Goal: Task Accomplishment & Management: Manage account settings

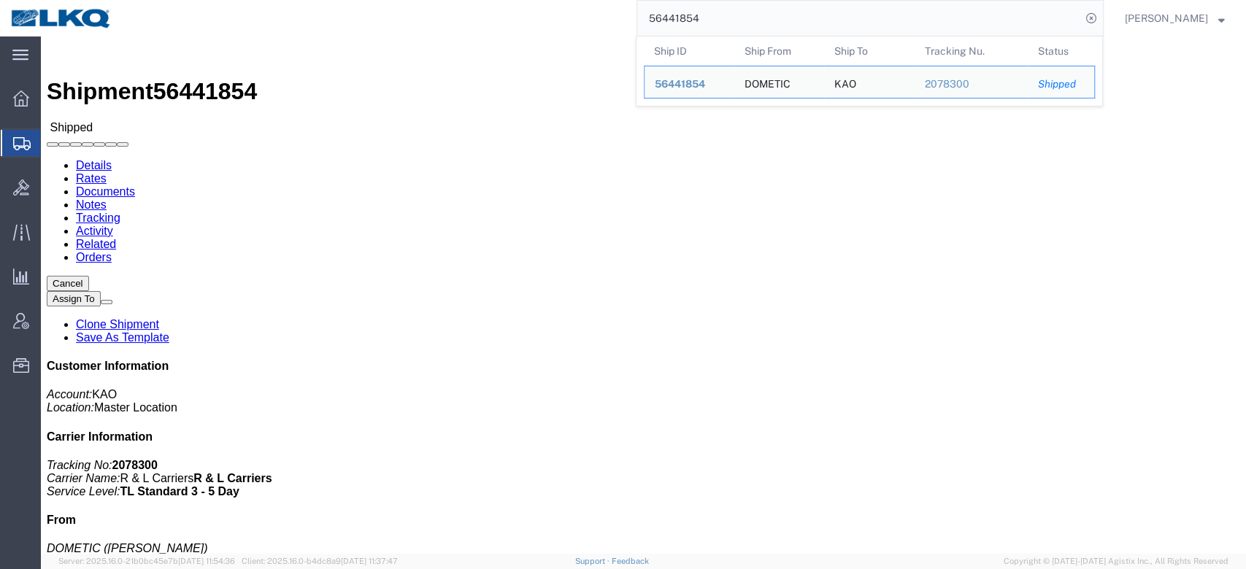
click div "Shipment Detail Ship From DOMETIC ([PERSON_NAME]) [STREET_ADDRESS] 9726819797 […"
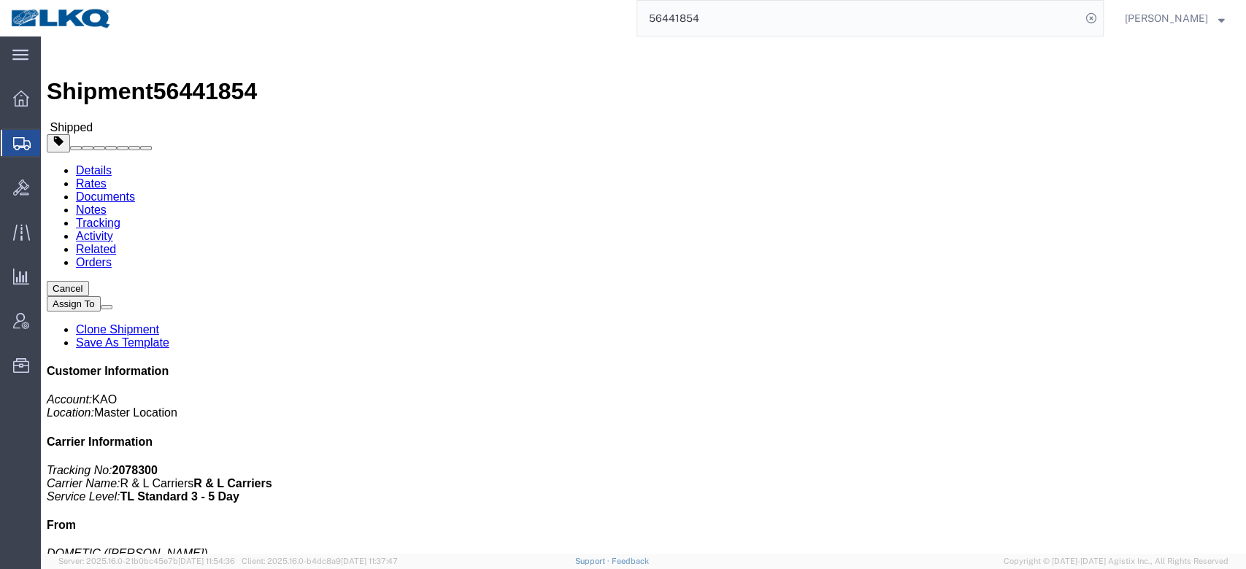
click at [696, 26] on input "56441854" at bounding box center [859, 18] width 444 height 35
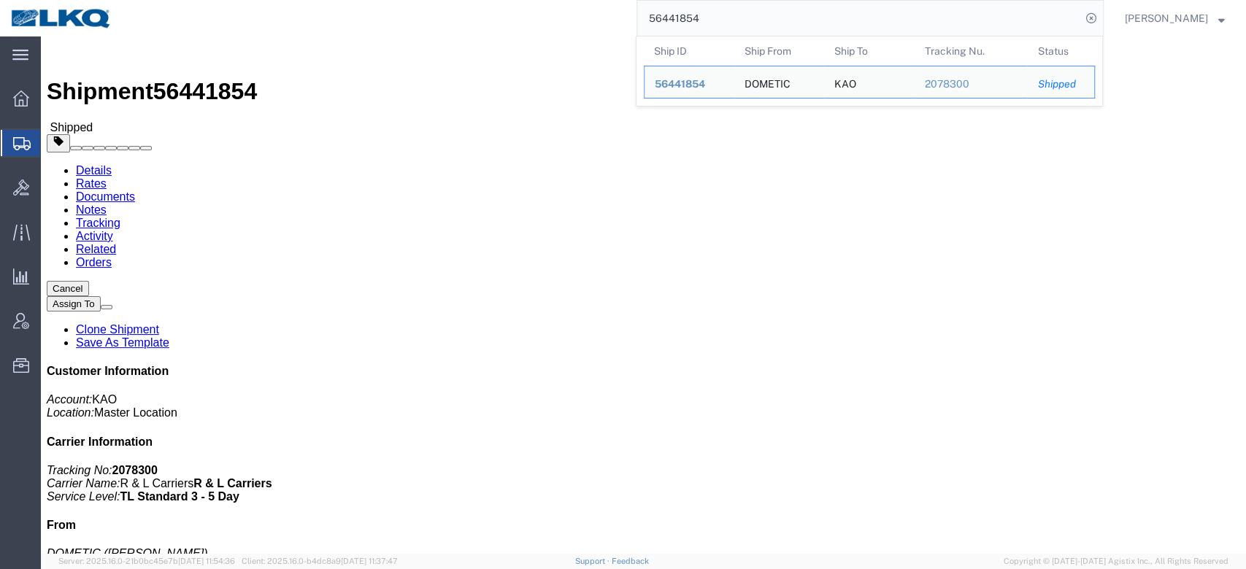
paste input "485585"
type input "485585"
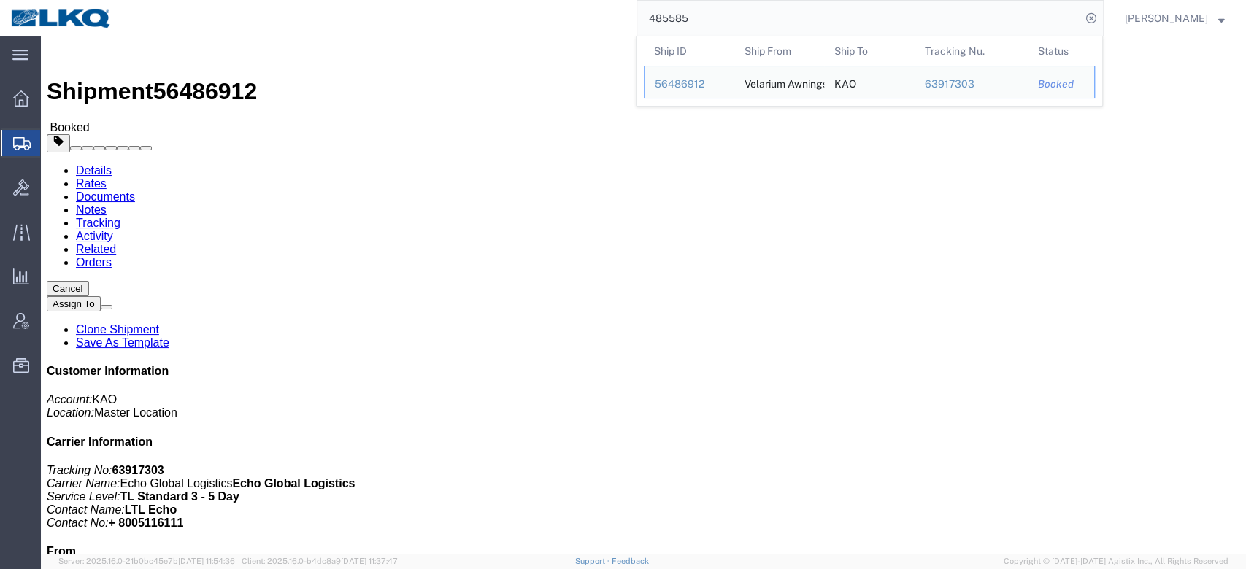
click span "button"
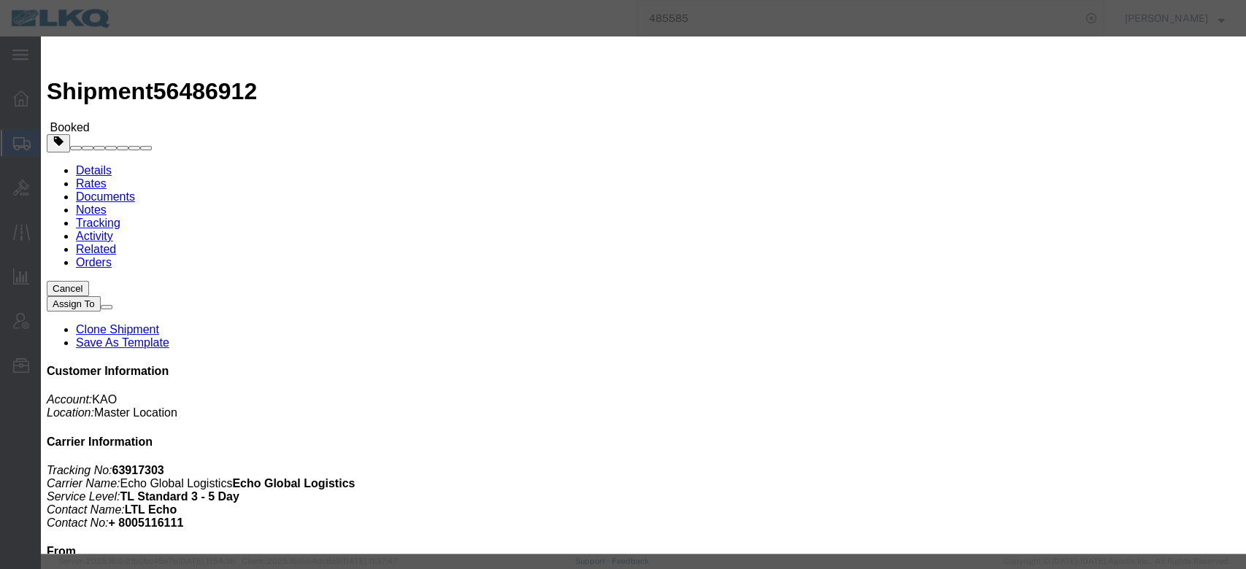
click input "485585"
paste input "640"
type input "485640"
click button "Save"
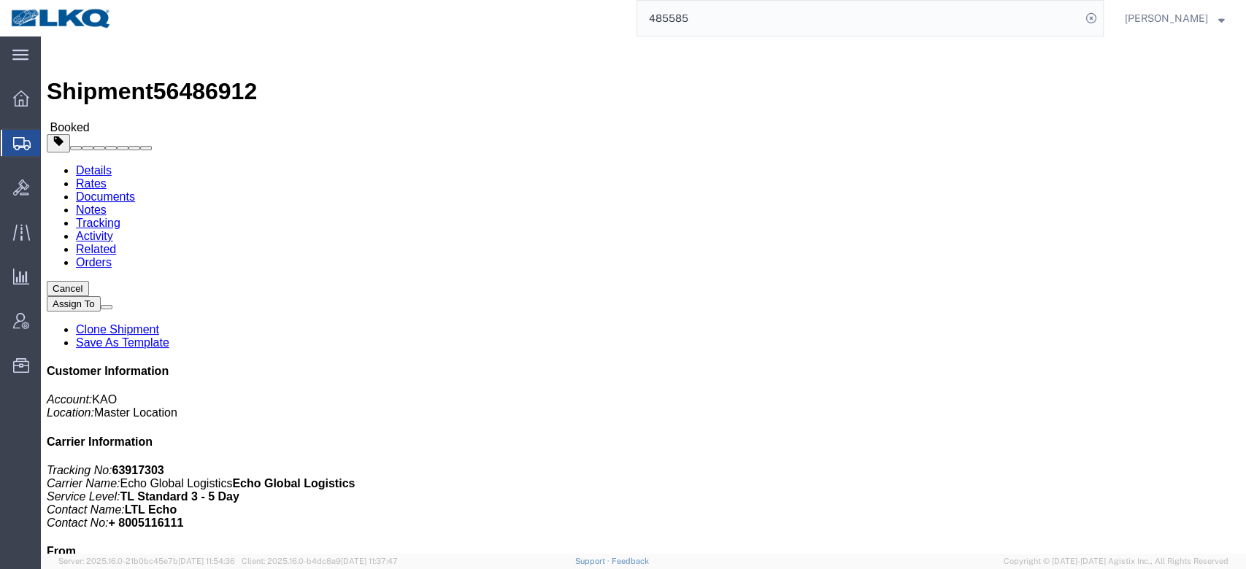
click span "button"
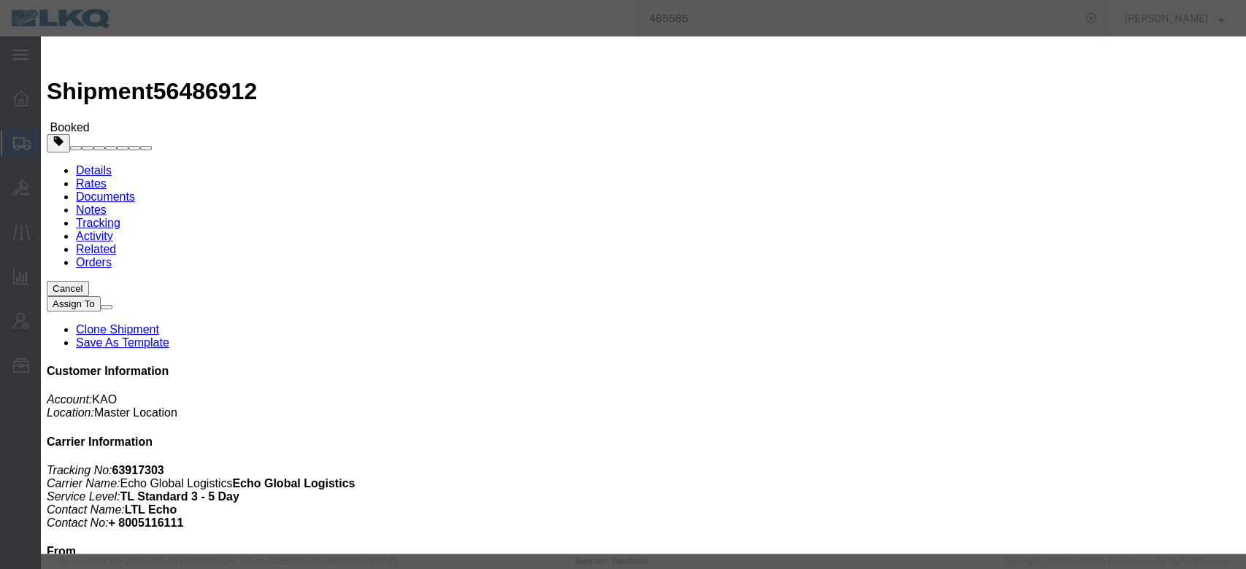
click div "[DATE] 6:00 AM"
click div "[DATE] 10:38 AM"
type input "1:00 PM"
click div "[DATE] 9:38 AM"
type input "8:00 AM"
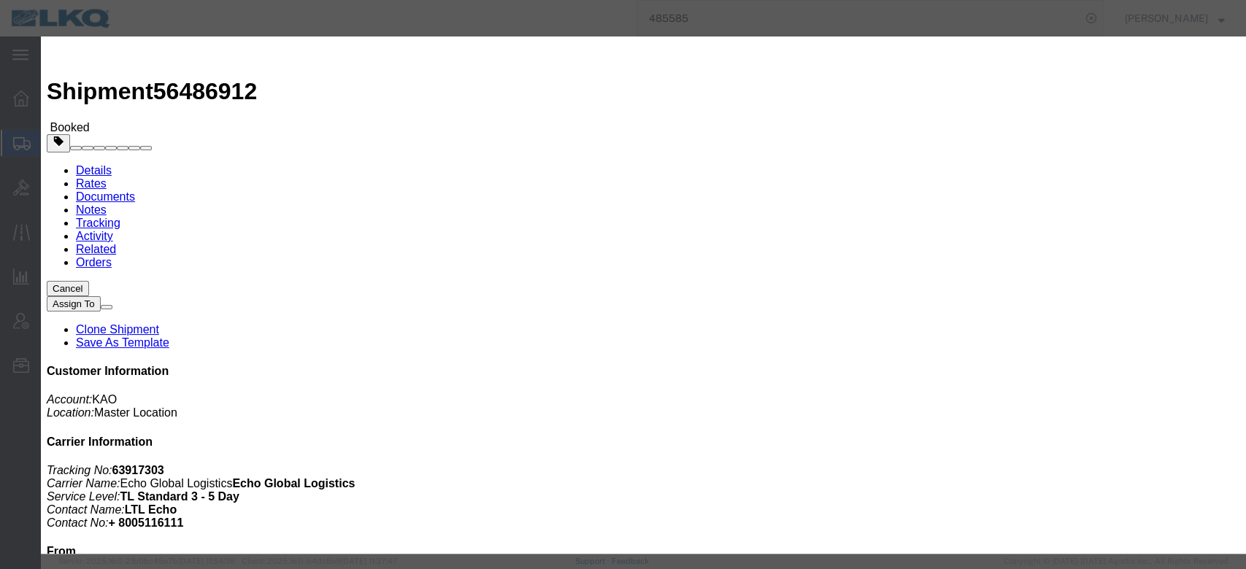
click div "Notify carrier of changes Cancel Save"
click button "Save"
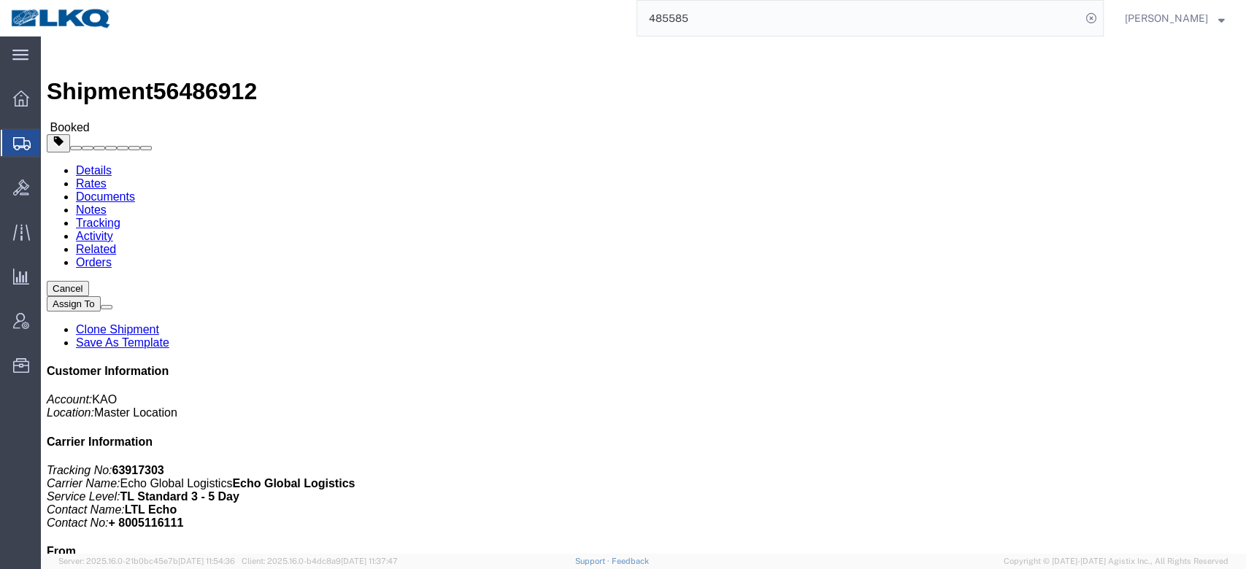
click button "Close"
click h4 "Routing & Vehicle Information"
click at [678, 23] on input "485585" at bounding box center [859, 18] width 444 height 35
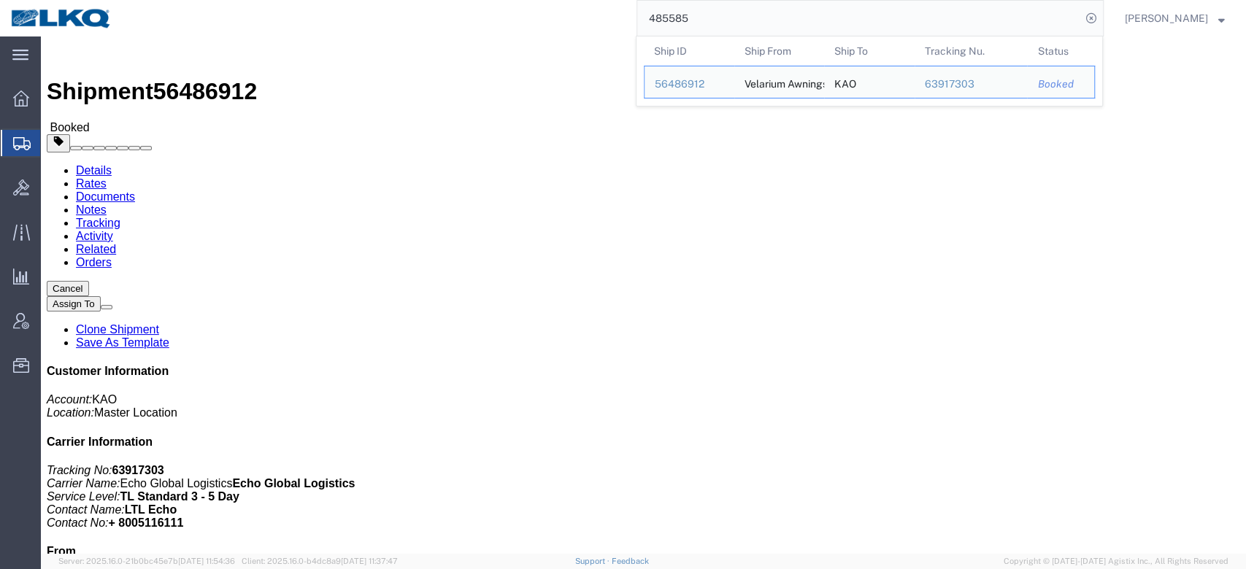
click at [678, 23] on input "485585" at bounding box center [859, 18] width 444 height 35
paste input "56496881"
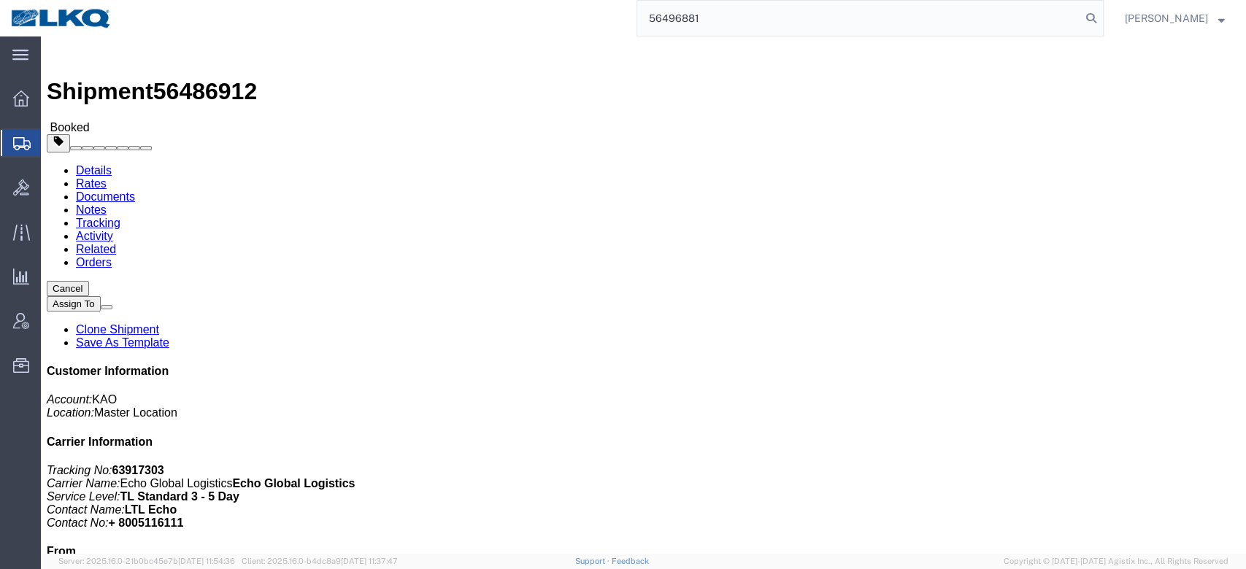
type input "56496881"
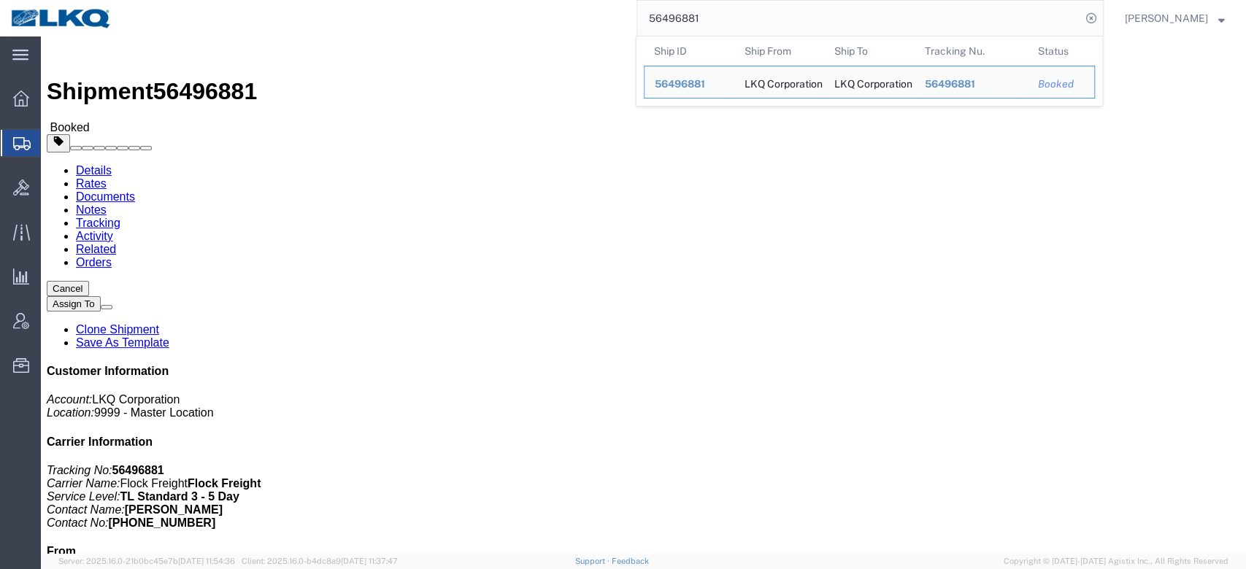
click div "Shipment 56496881 Booked"
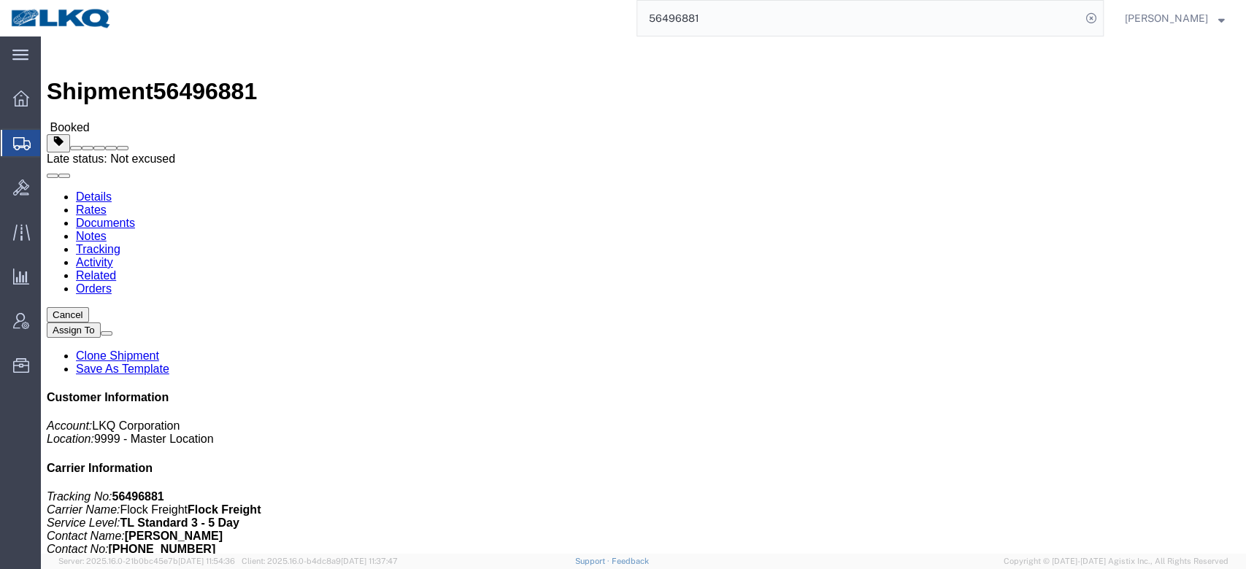
click span
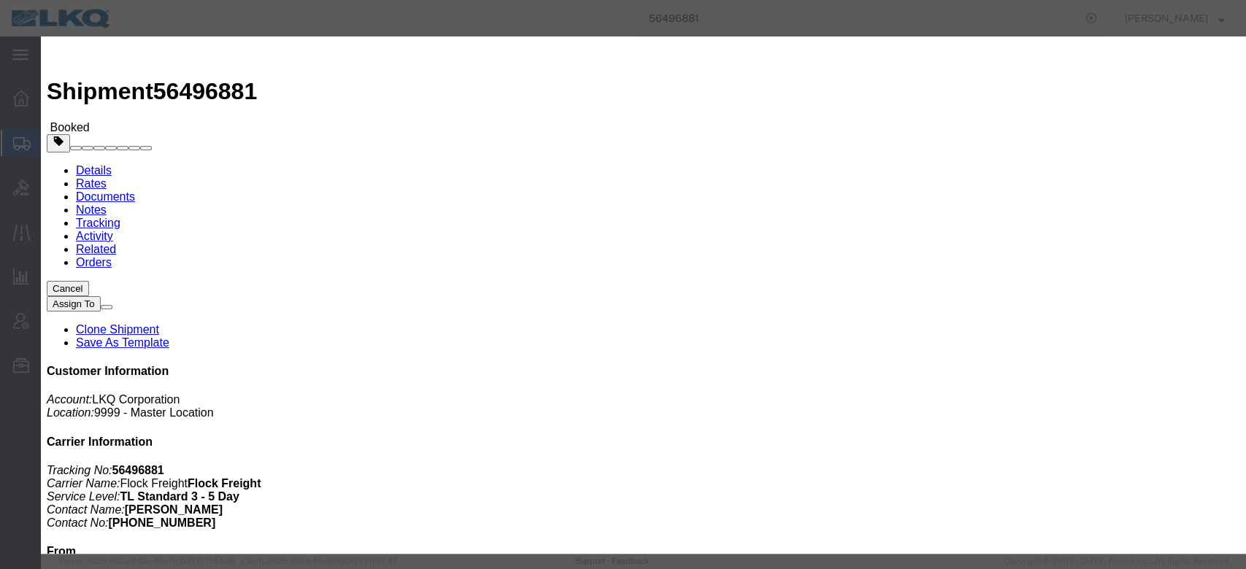
click select "Select Bad Carrier Data Carrier Admin Error Delay Accident Driver Error Lack of…"
select select "DRIVER_ERROR"
click select "Select Bad Carrier Data Carrier Admin Error Delay Accident Driver Error Lack of…"
click textarea
type textarea "Pickup 8/15"
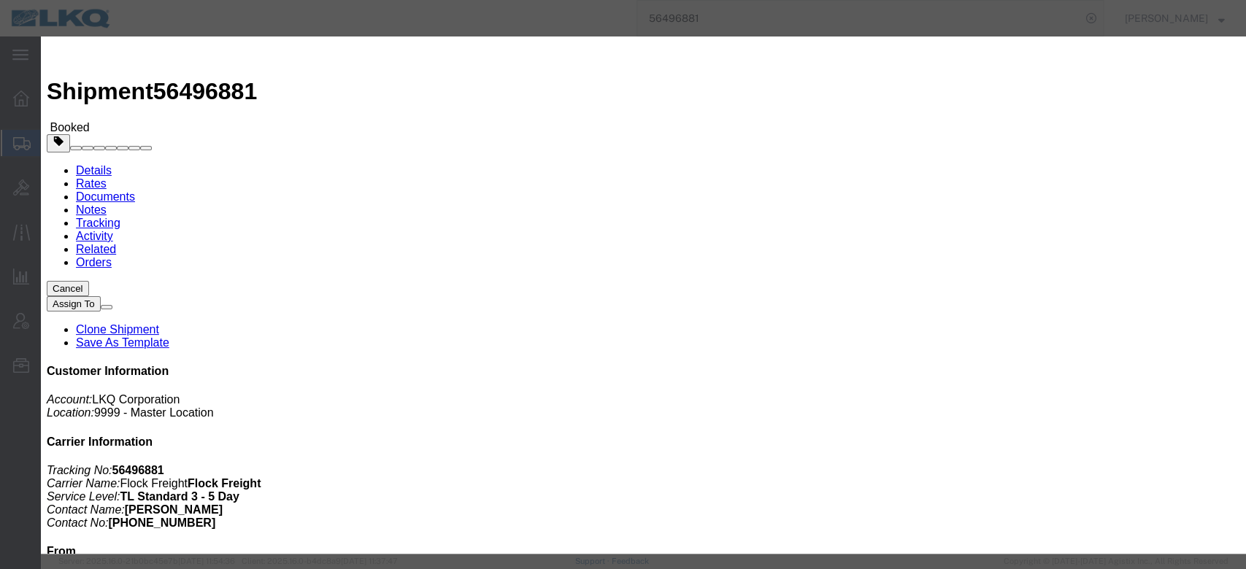
click button "Save"
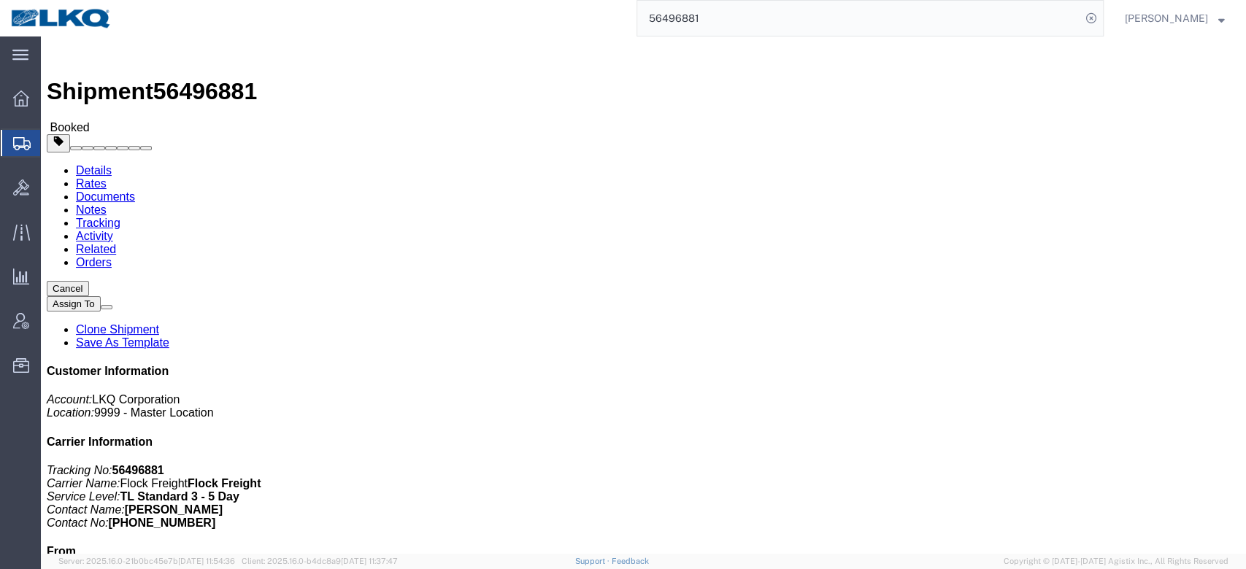
click at [723, 31] on input "56496881" at bounding box center [859, 18] width 444 height 35
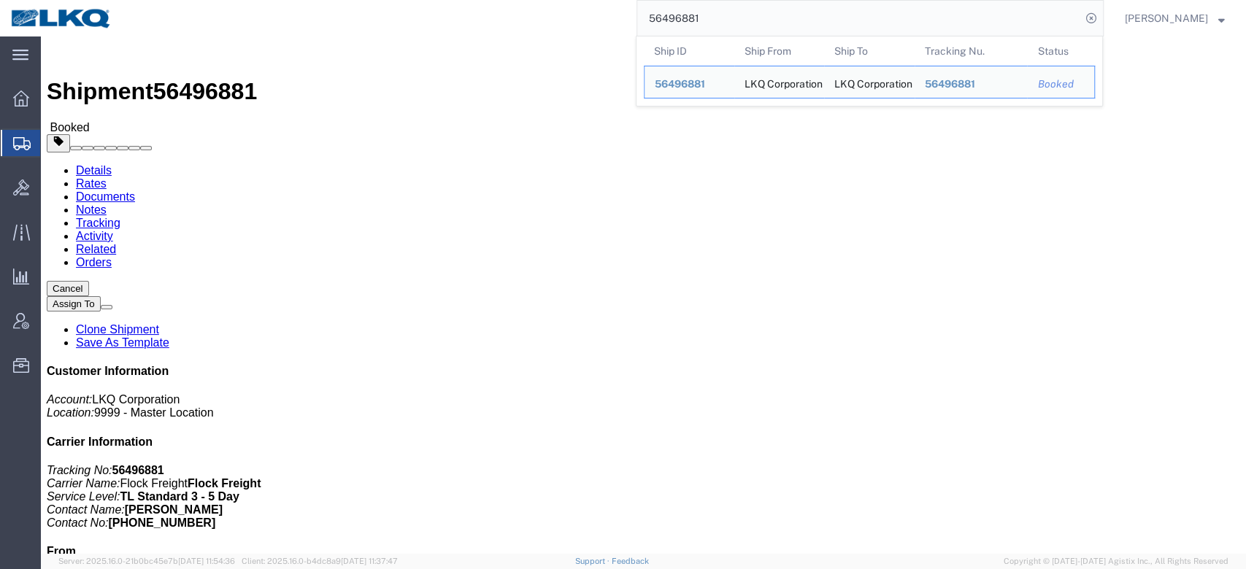
click at [723, 31] on input "56496881" at bounding box center [859, 18] width 444 height 35
paste input "509477"
type input "56509477"
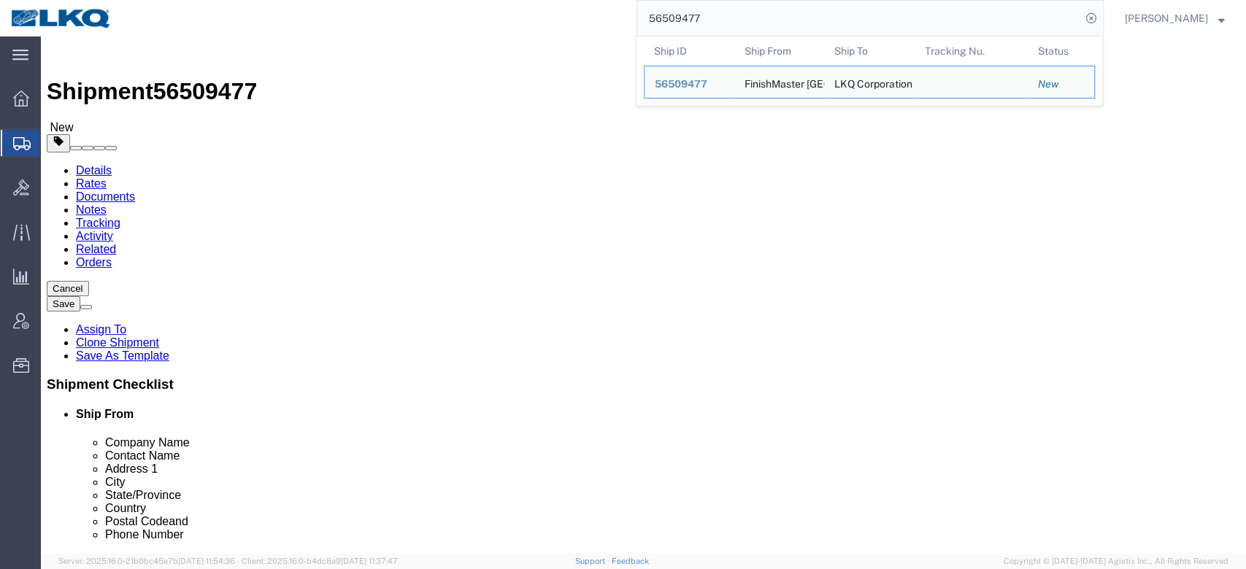
click link "Send To Bid"
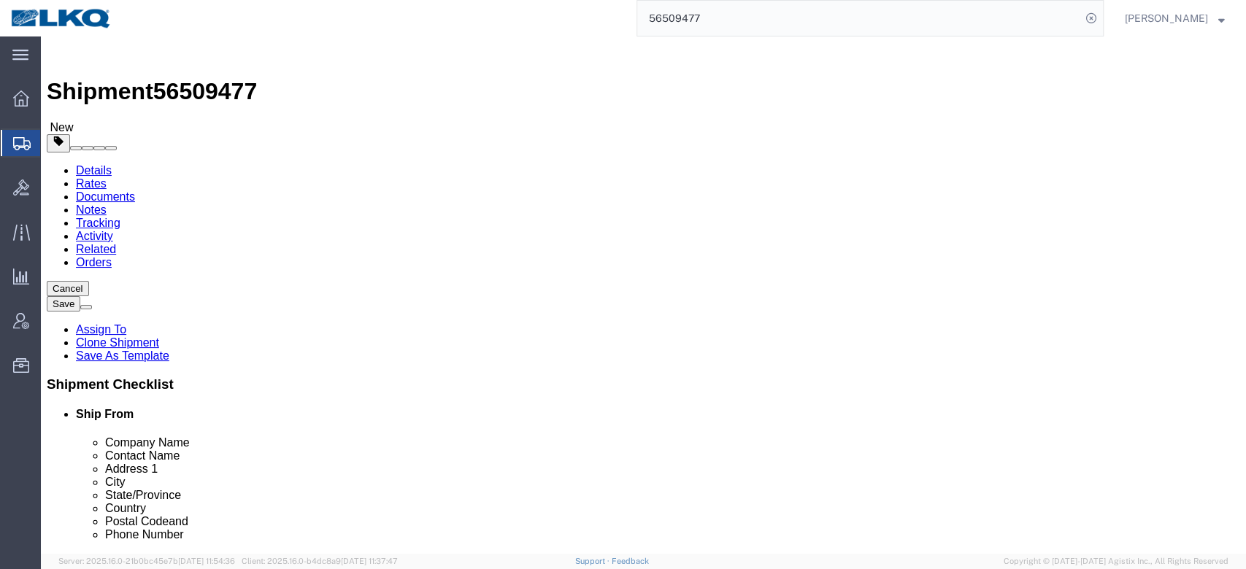
select select "64481"
select select "27760"
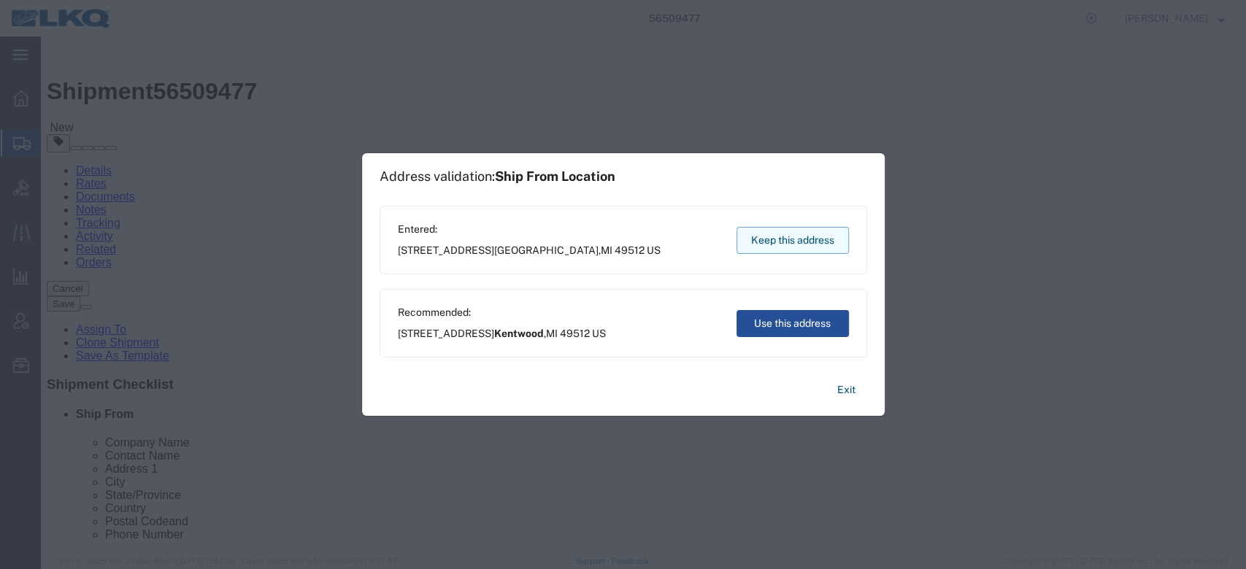
click at [772, 236] on button "Keep this address" at bounding box center [792, 240] width 112 height 27
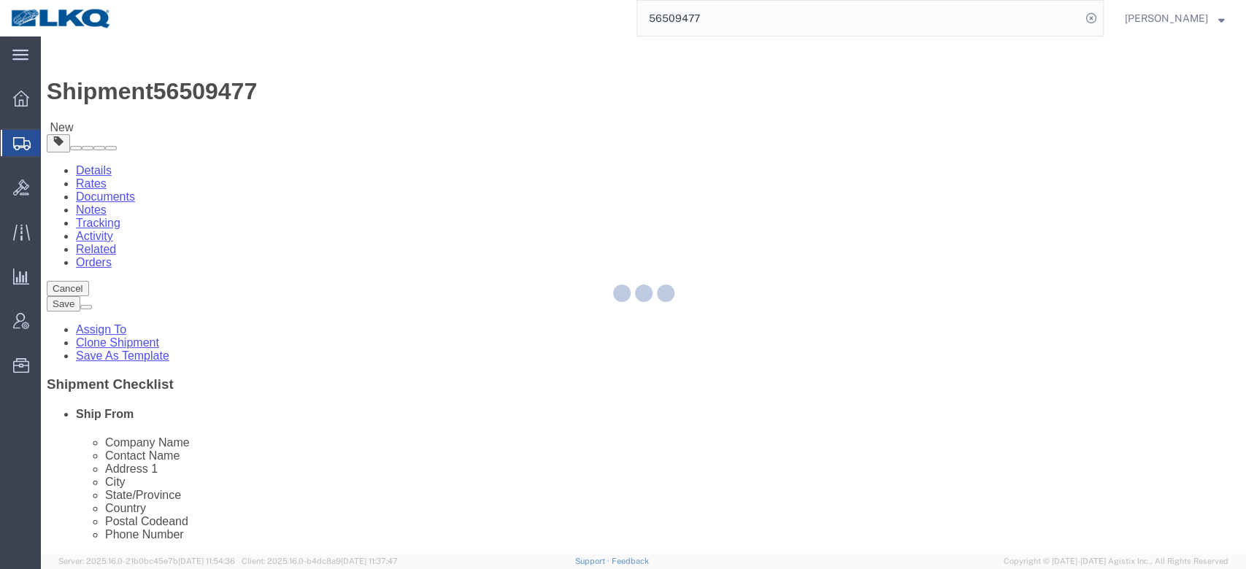
select select "TL"
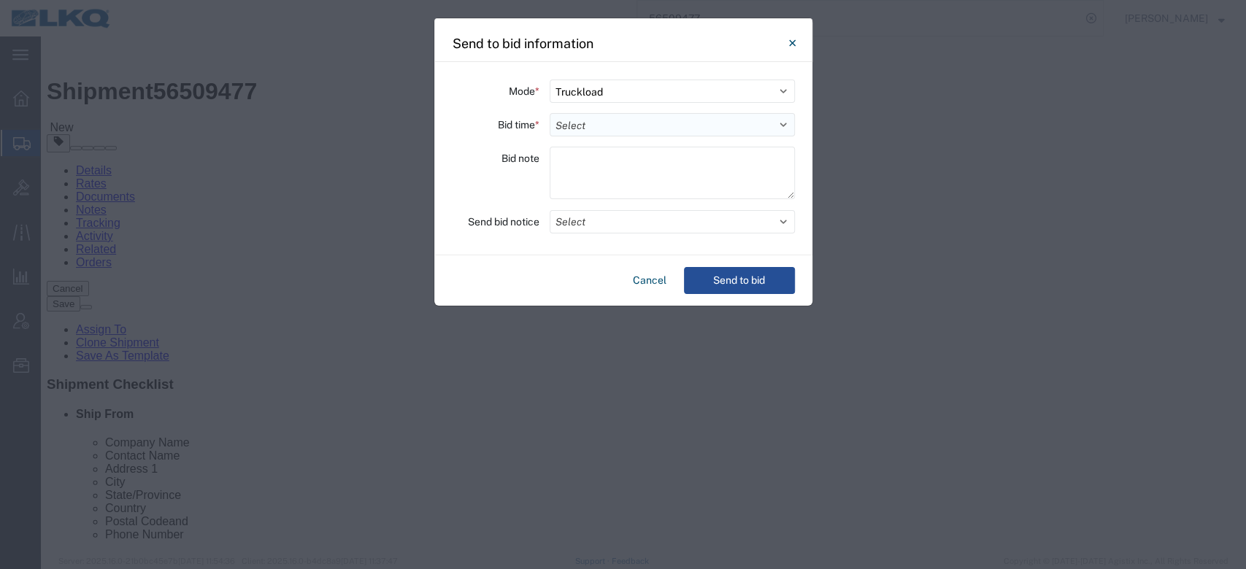
click at [628, 127] on select "Select 30 Min (Rush) 1 Hour (Rush) 2 Hours (Rush) 4 Hours (Rush) 8 Hours (Rush)…" at bounding box center [671, 124] width 245 height 23
select select "12"
click at [549, 113] on select "Select 30 Min (Rush) 1 Hour (Rush) 2 Hours (Rush) 4 Hours (Rush) 8 Hours (Rush)…" at bounding box center [671, 124] width 245 height 23
click at [606, 233] on div "Mode * Select Small Parcel Truckload Air Rail Less than Truckload Ocean Freight…" at bounding box center [623, 158] width 378 height 193
click at [607, 225] on button "Select" at bounding box center [671, 221] width 245 height 23
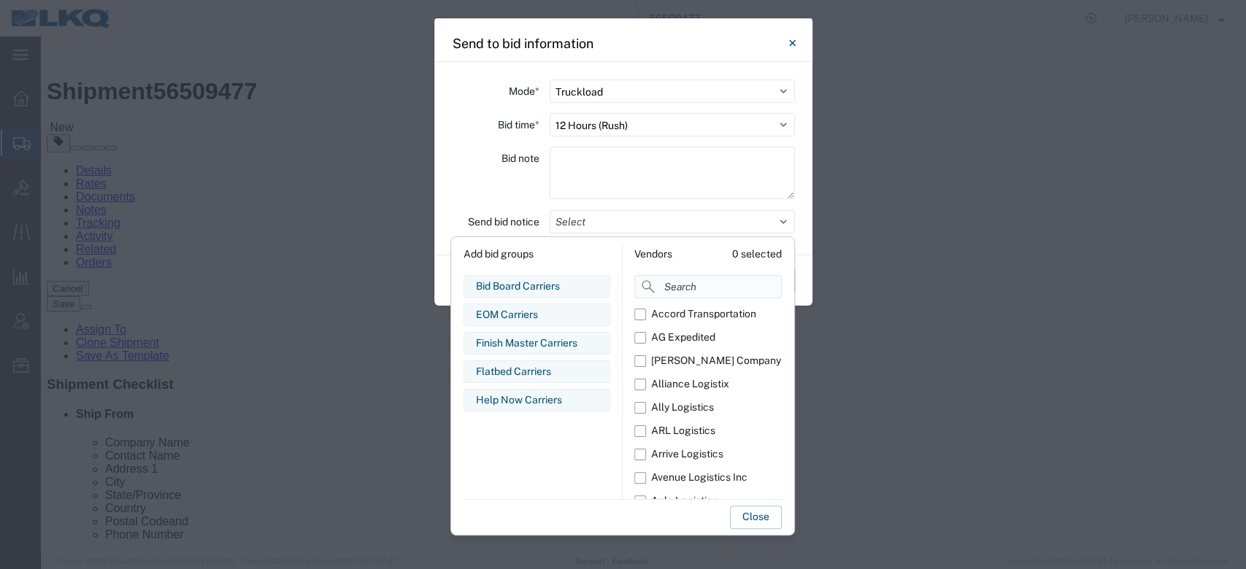
click at [684, 288] on input at bounding box center [707, 286] width 147 height 23
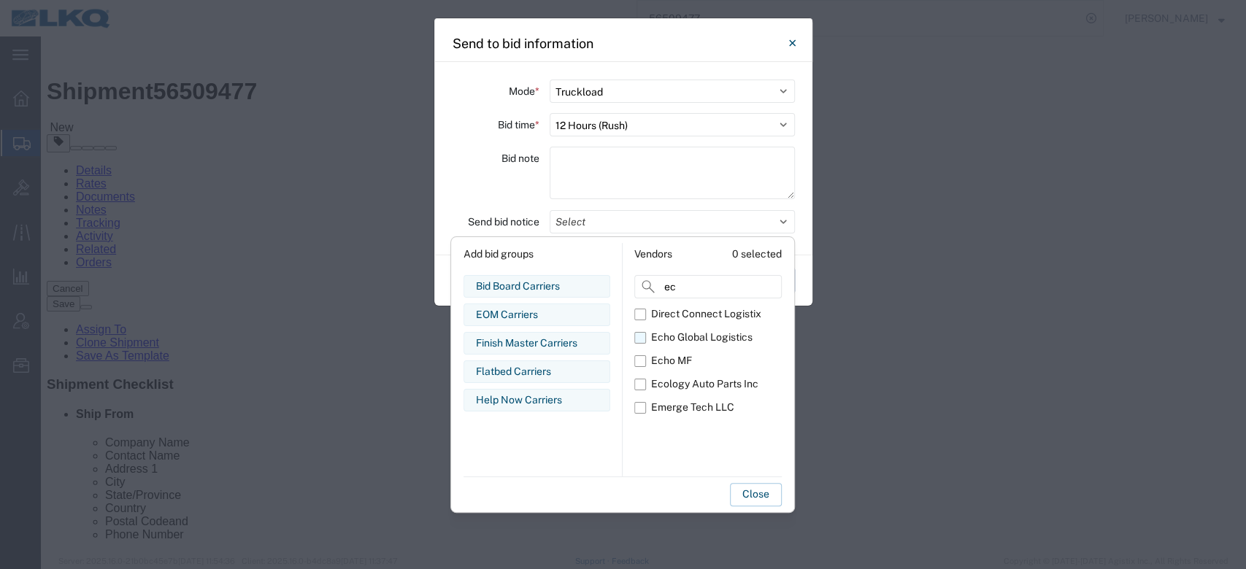
type input "ec"
drag, startPoint x: 644, startPoint y: 338, endPoint x: 661, endPoint y: 408, distance: 72.2
click at [644, 338] on label "Echo Global Logistics" at bounding box center [707, 337] width 147 height 23
click at [0, 0] on input "Echo Global Logistics" at bounding box center [0, 0] width 0 height 0
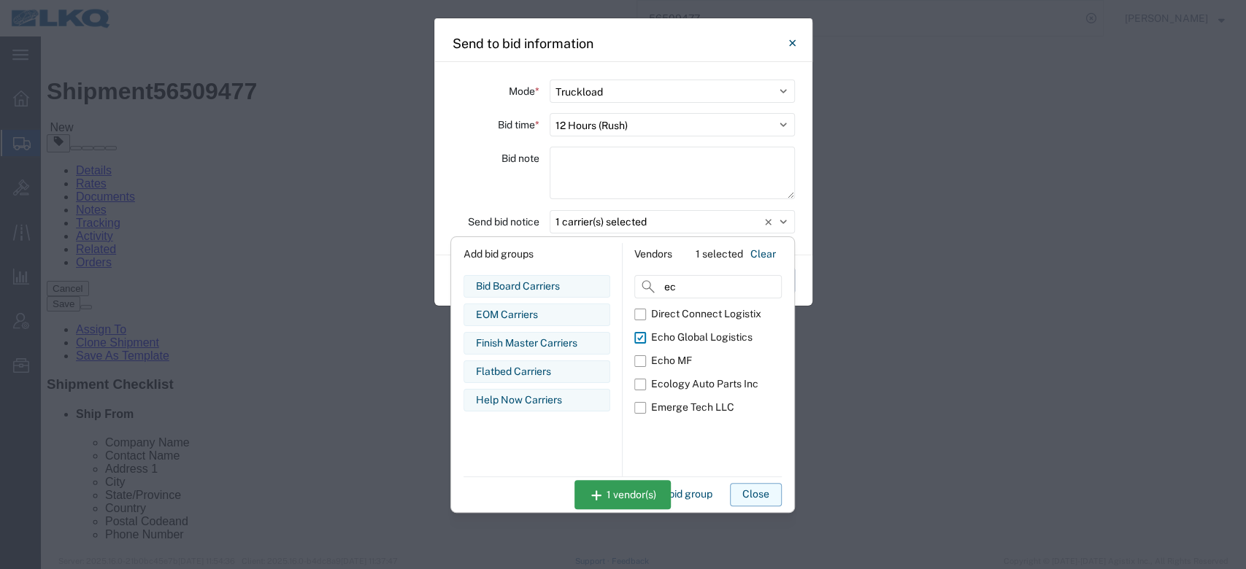
click at [741, 493] on button "Close" at bounding box center [756, 494] width 52 height 23
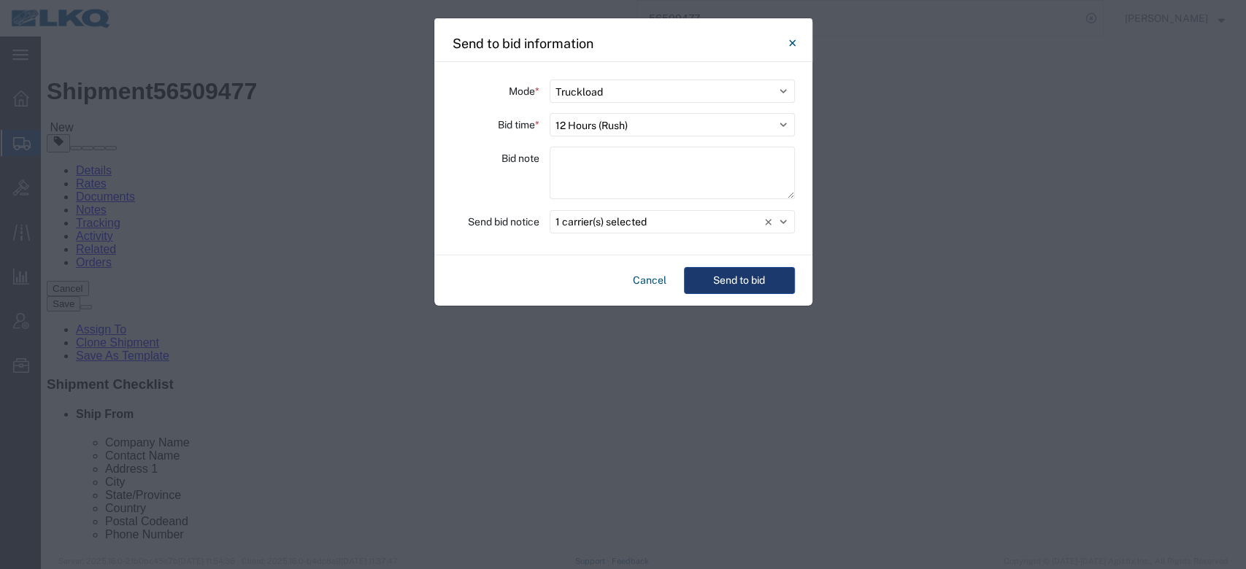
click at [736, 274] on button "Send to bid" at bounding box center [739, 280] width 111 height 27
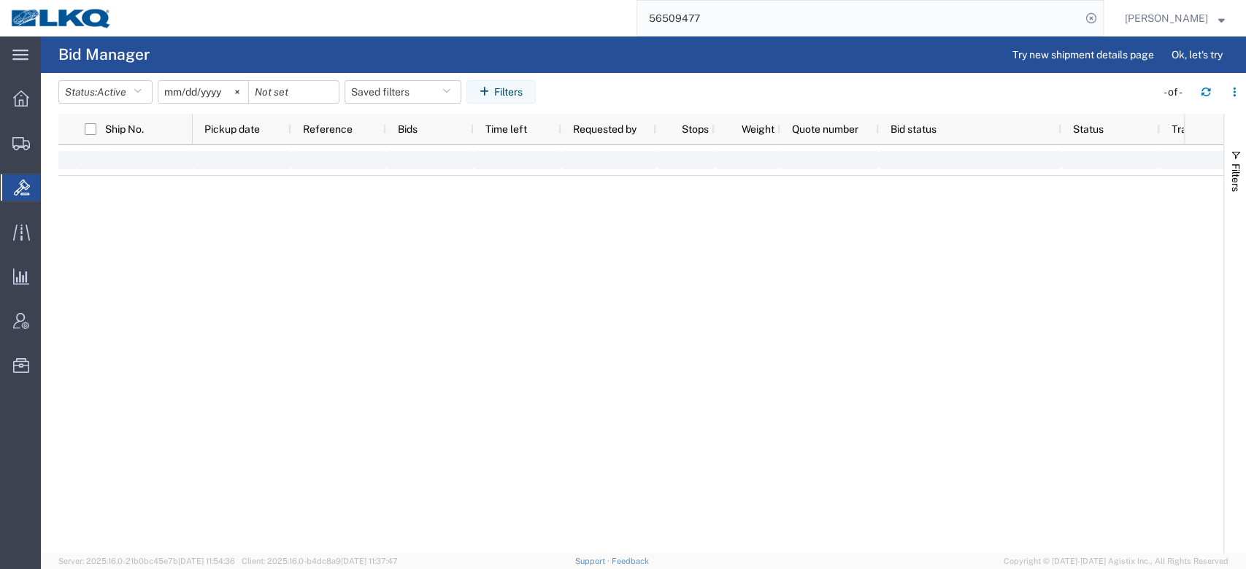
click at [700, 23] on input "56509477" at bounding box center [859, 18] width 444 height 35
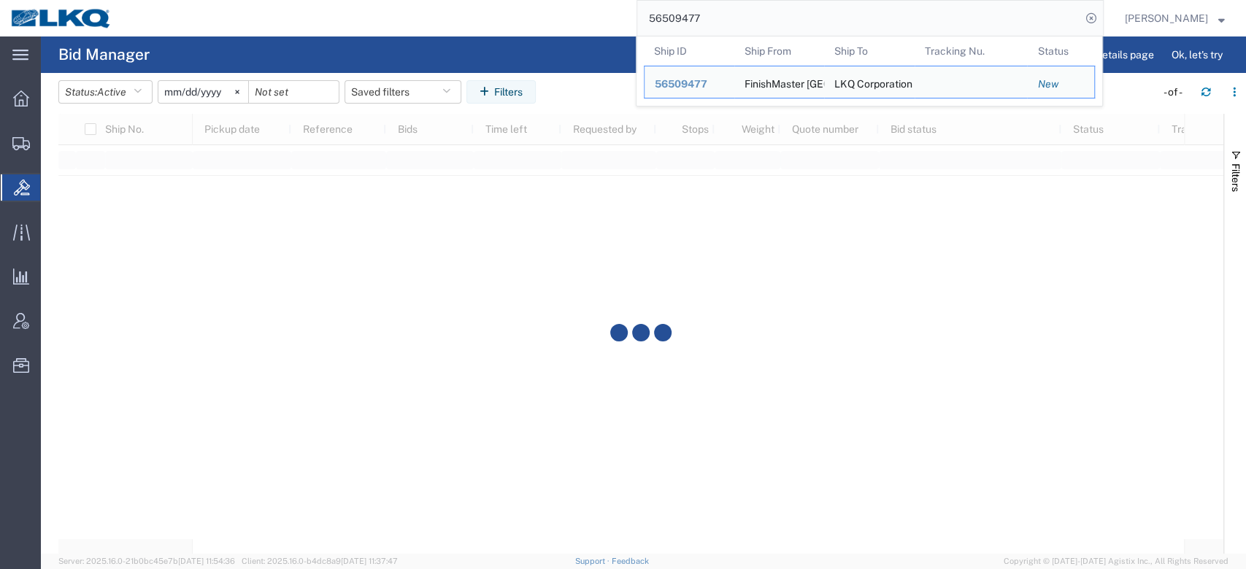
click at [700, 23] on input "56509477" at bounding box center [859, 18] width 444 height 35
paste input "468034"
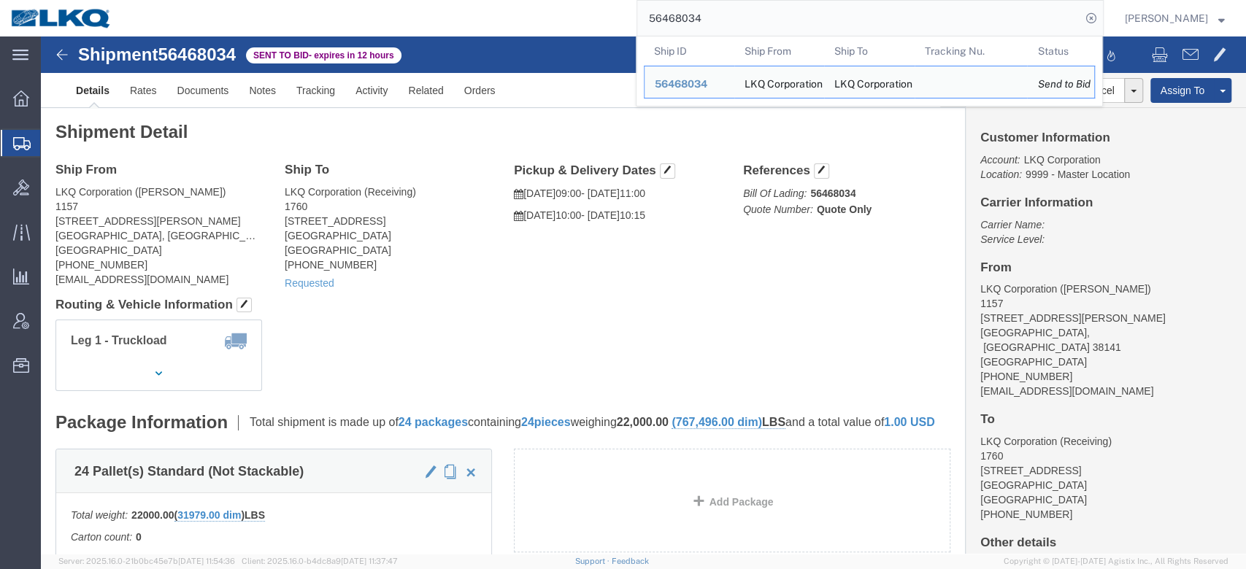
click at [707, 11] on input "56468034" at bounding box center [859, 18] width 444 height 35
paste input "509477"
type input "56509477"
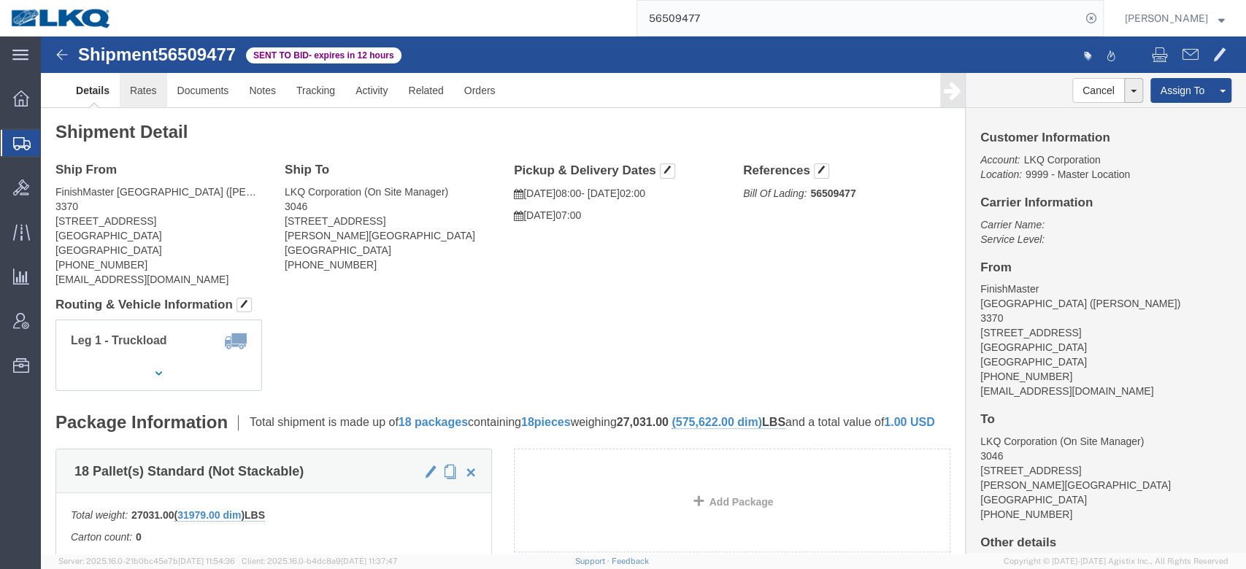
click link "Rates"
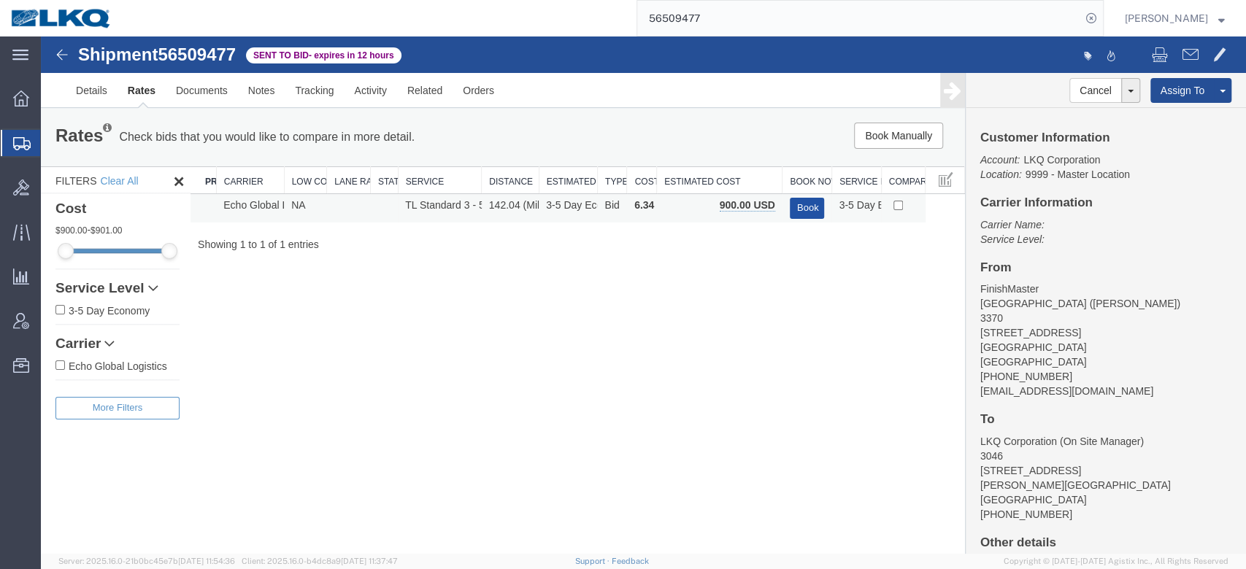
click at [795, 209] on button "Book" at bounding box center [807, 208] width 35 height 21
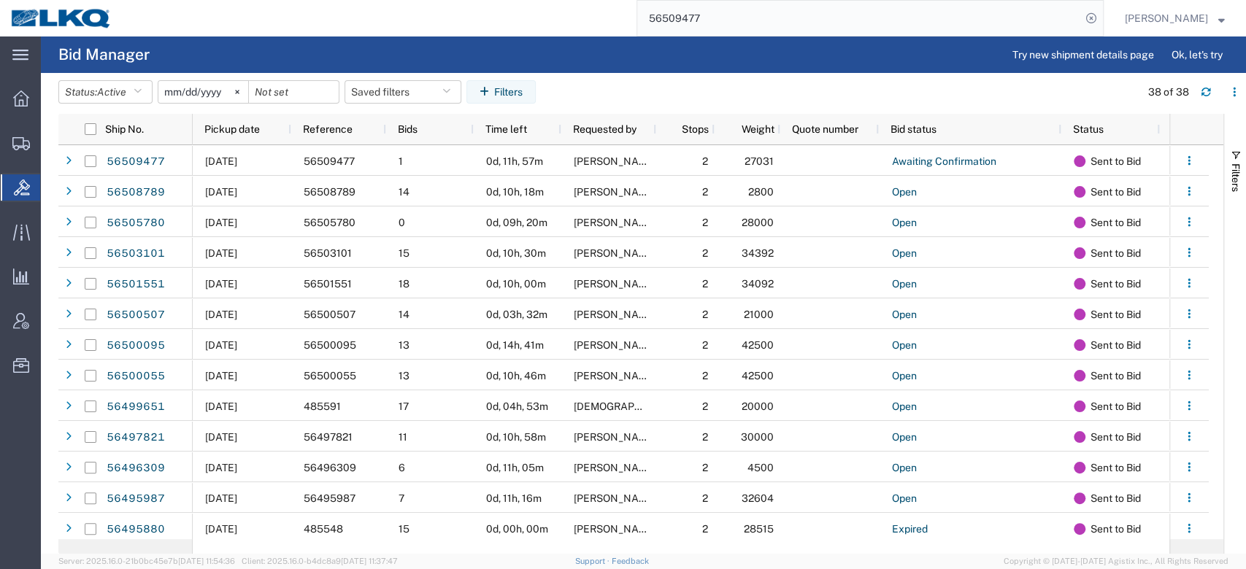
click at [717, 21] on input "56509477" at bounding box center [859, 18] width 444 height 35
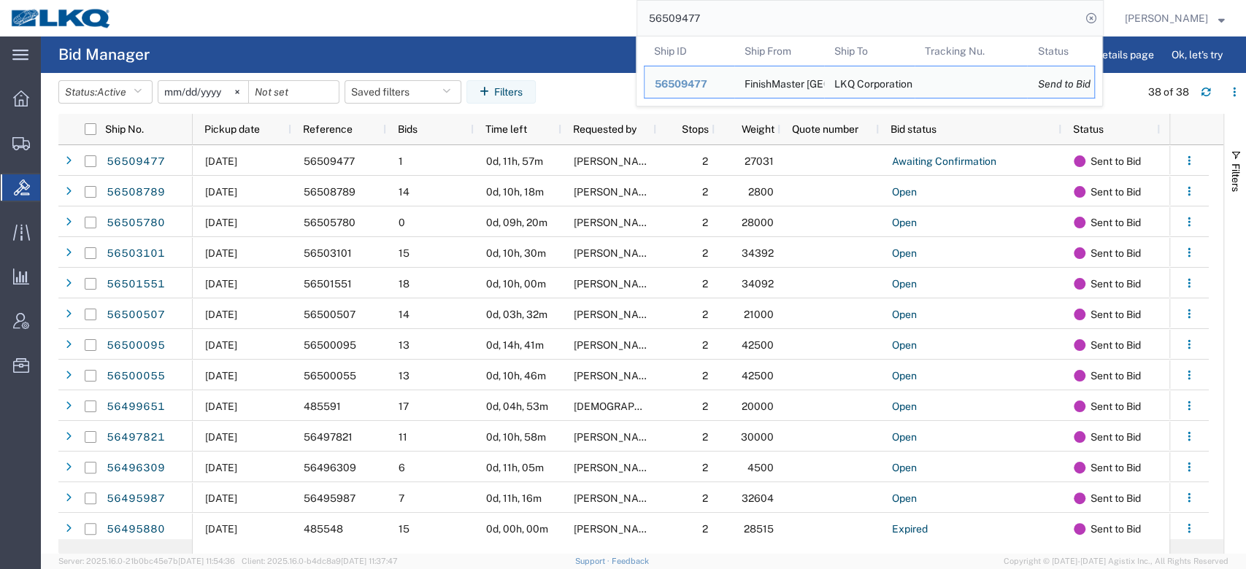
click at [717, 21] on input "56509477" at bounding box center [859, 18] width 444 height 35
paste input "431568"
type input "56431568"
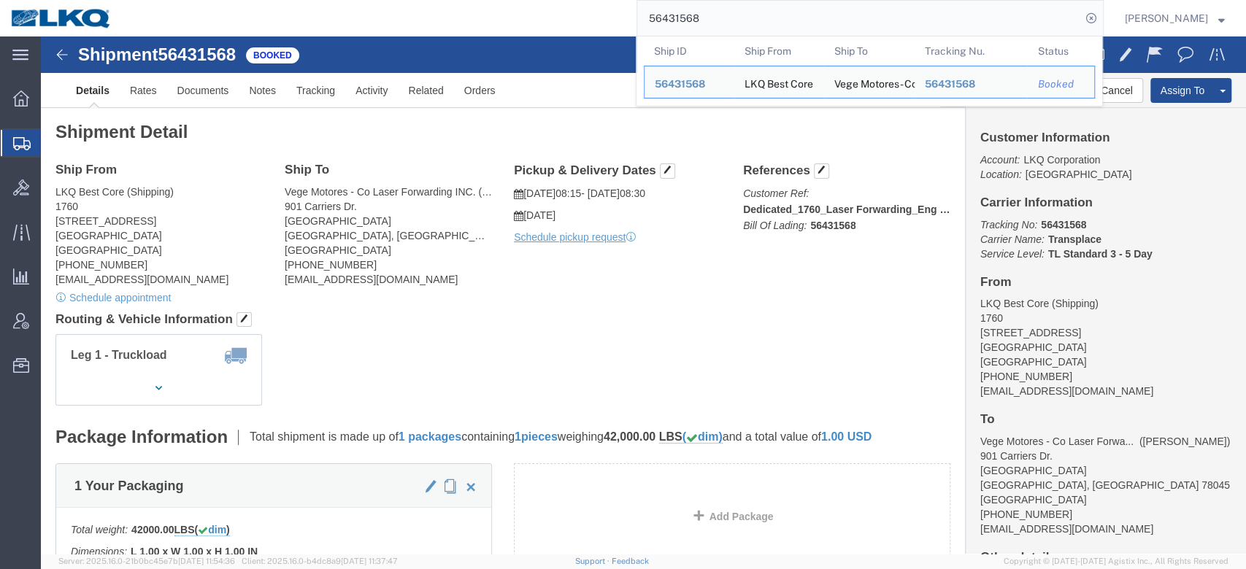
click at [0, 0] on span "Shipment Manager" at bounding box center [0, 0] width 0 height 0
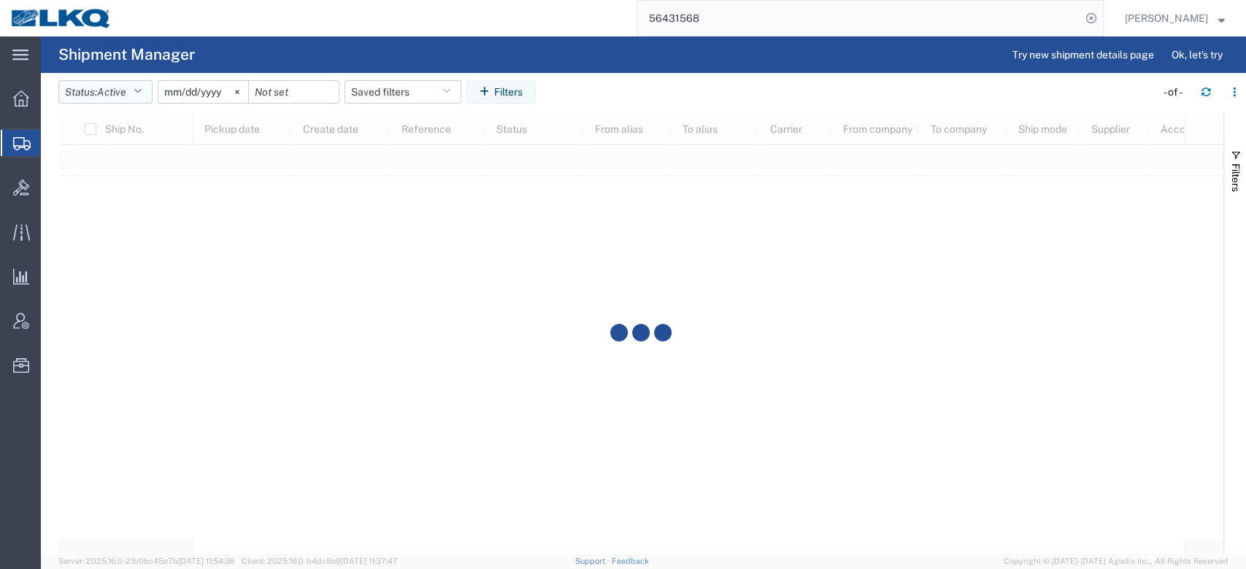
drag, startPoint x: 134, startPoint y: 90, endPoint x: 131, endPoint y: 99, distance: 9.5
click at [133, 90] on button "Status: Active" at bounding box center [105, 91] width 94 height 23
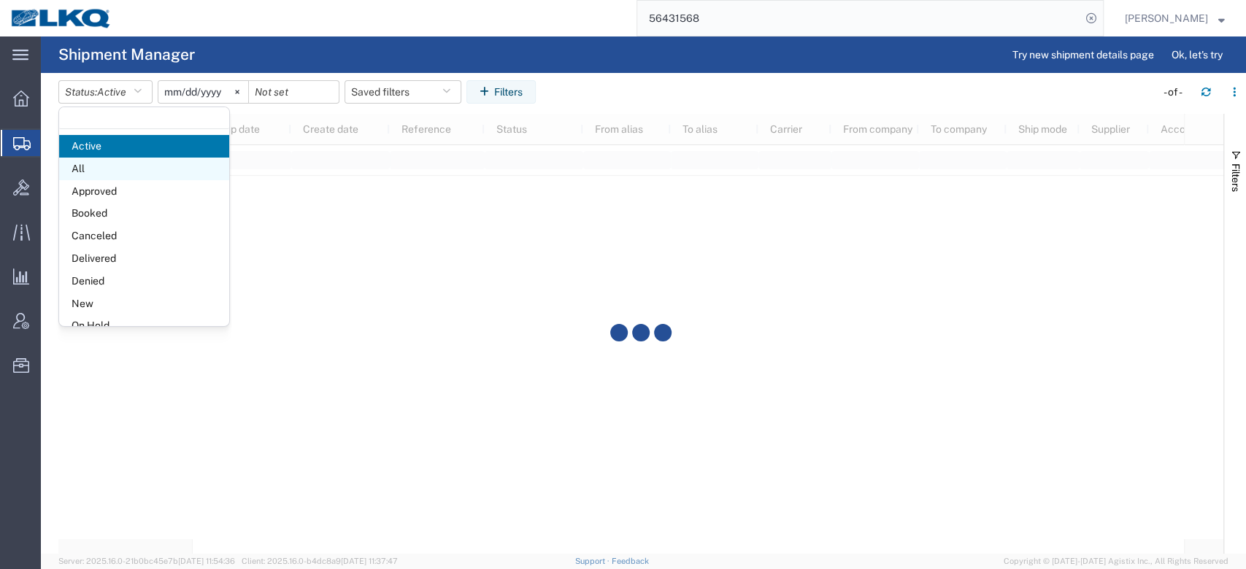
click at [111, 172] on span "All" at bounding box center [144, 169] width 170 height 23
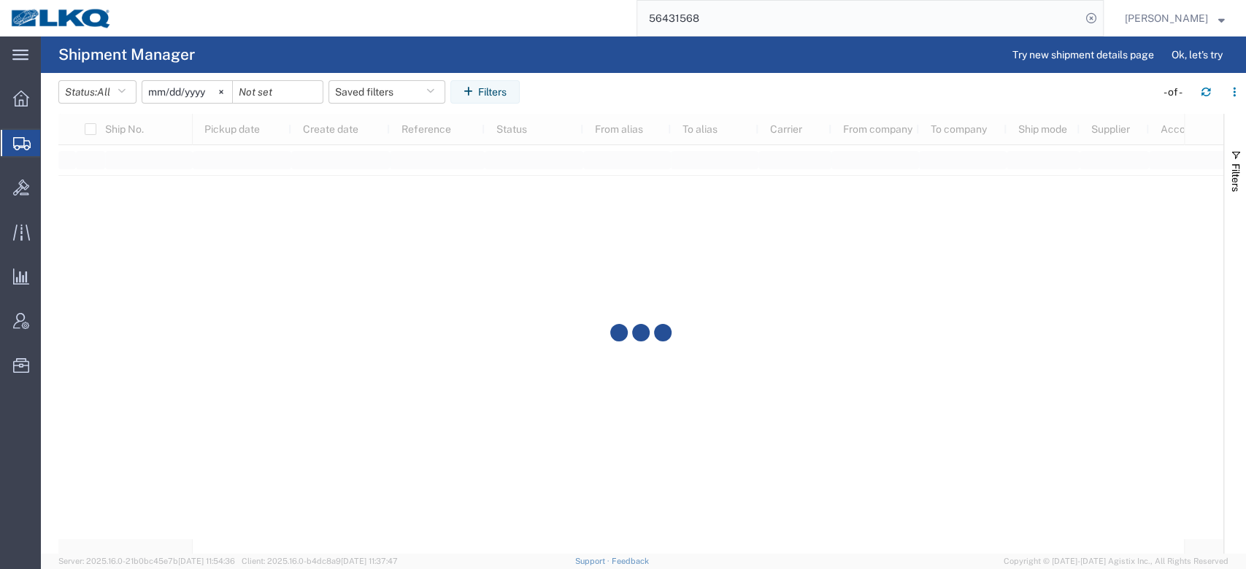
click at [187, 91] on input "[DATE]" at bounding box center [187, 92] width 90 height 22
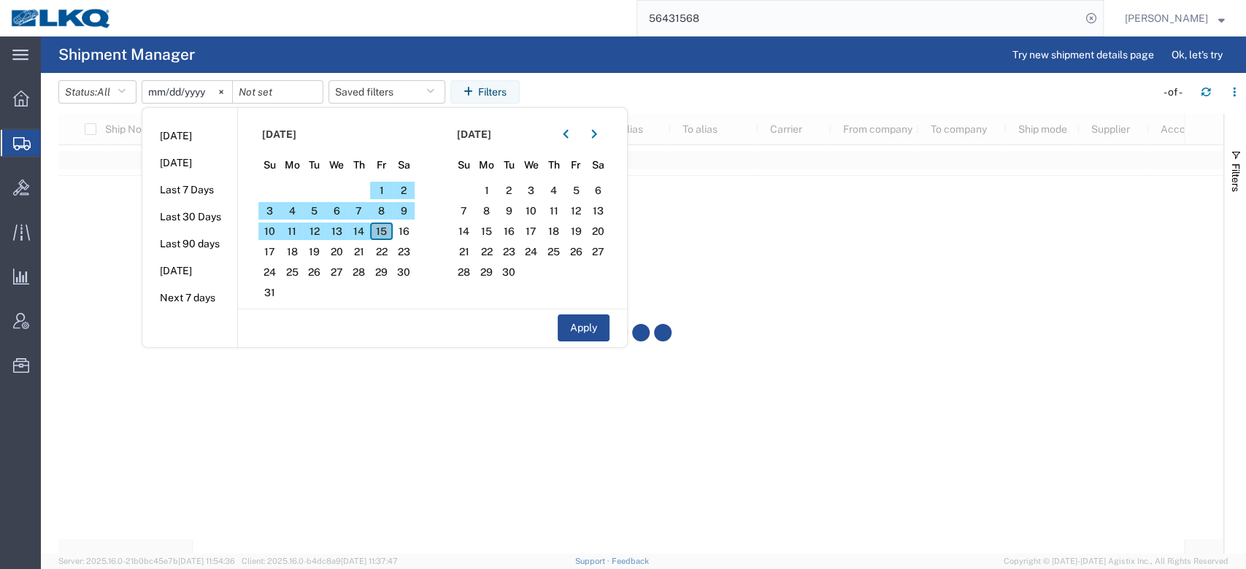
click at [384, 231] on span "15" at bounding box center [381, 232] width 23 height 18
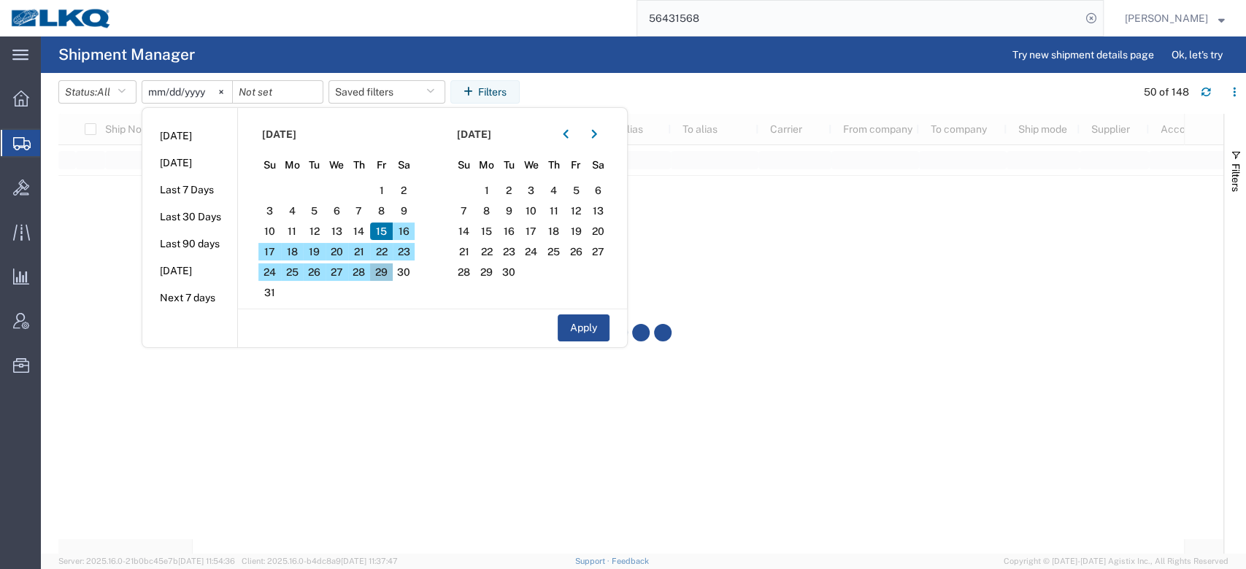
click at [381, 277] on span "29" at bounding box center [381, 272] width 23 height 18
click at [595, 339] on button "Apply" at bounding box center [583, 327] width 52 height 27
type input "[DATE]"
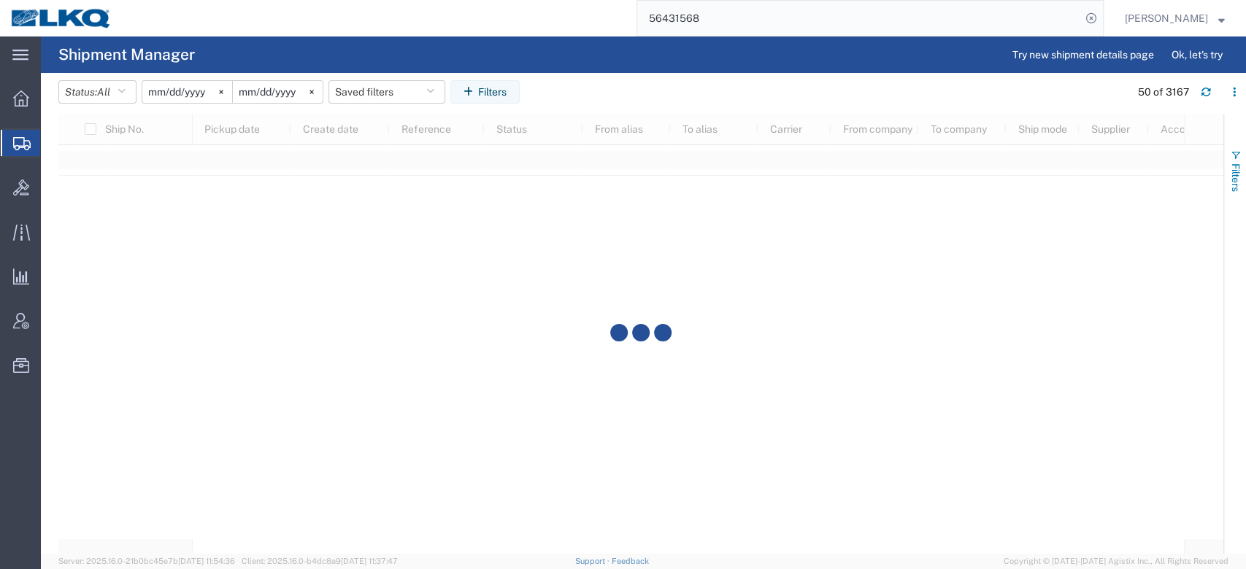
drag, startPoint x: 1230, startPoint y: 144, endPoint x: 1231, endPoint y: 182, distance: 38.0
click at [1230, 144] on button "Filters" at bounding box center [1235, 170] width 22 height 79
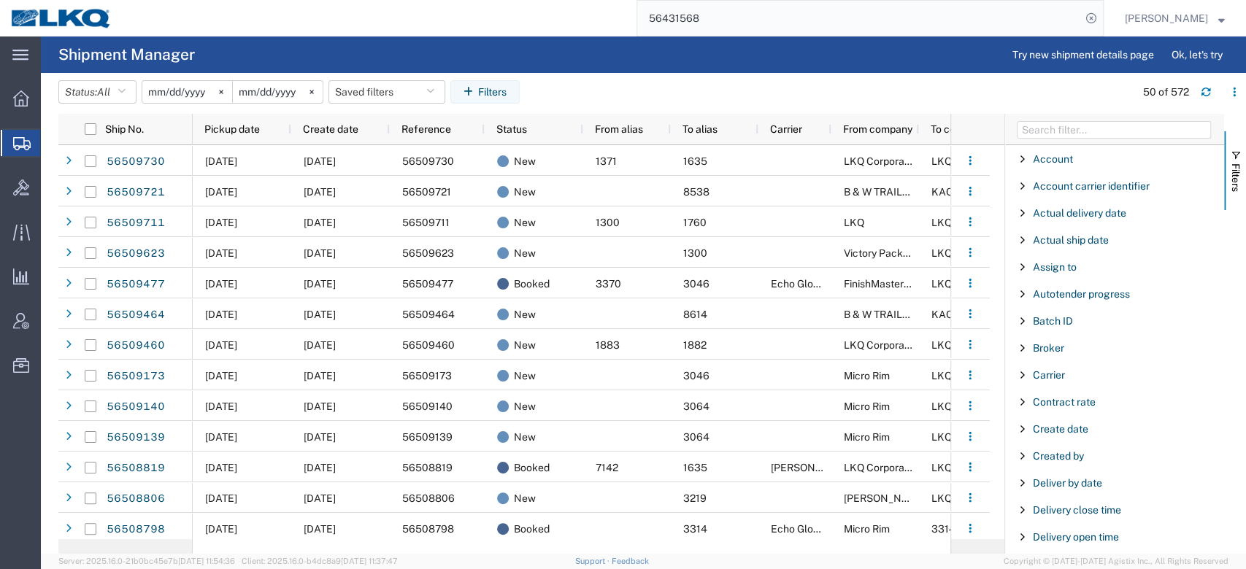
scroll to position [223, 0]
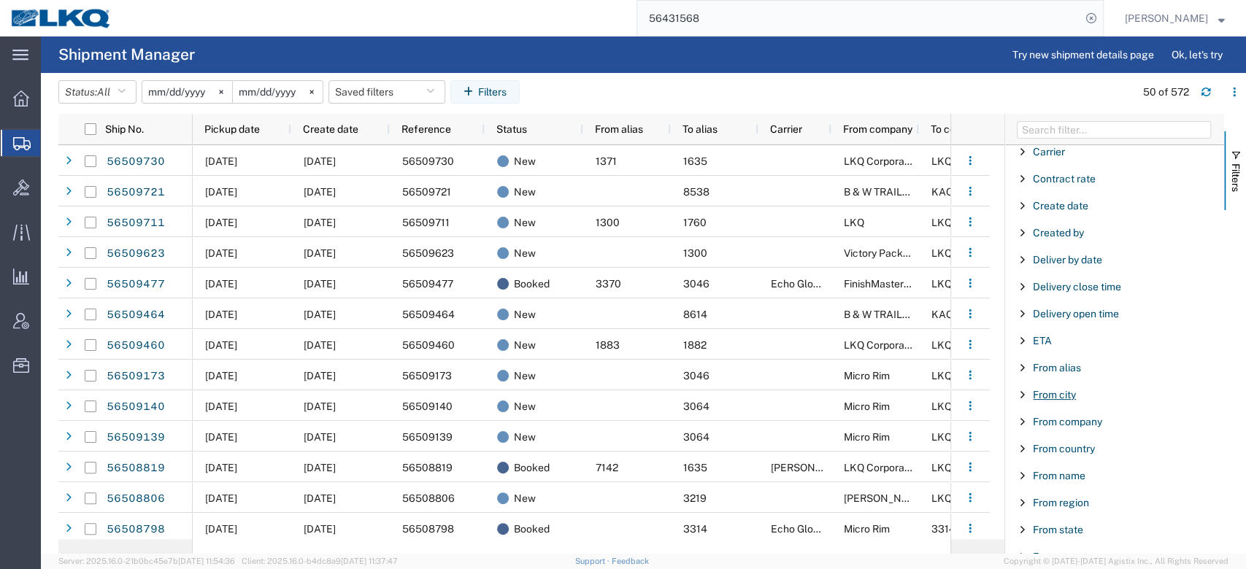
click at [1051, 394] on span "From city" at bounding box center [1054, 395] width 43 height 12
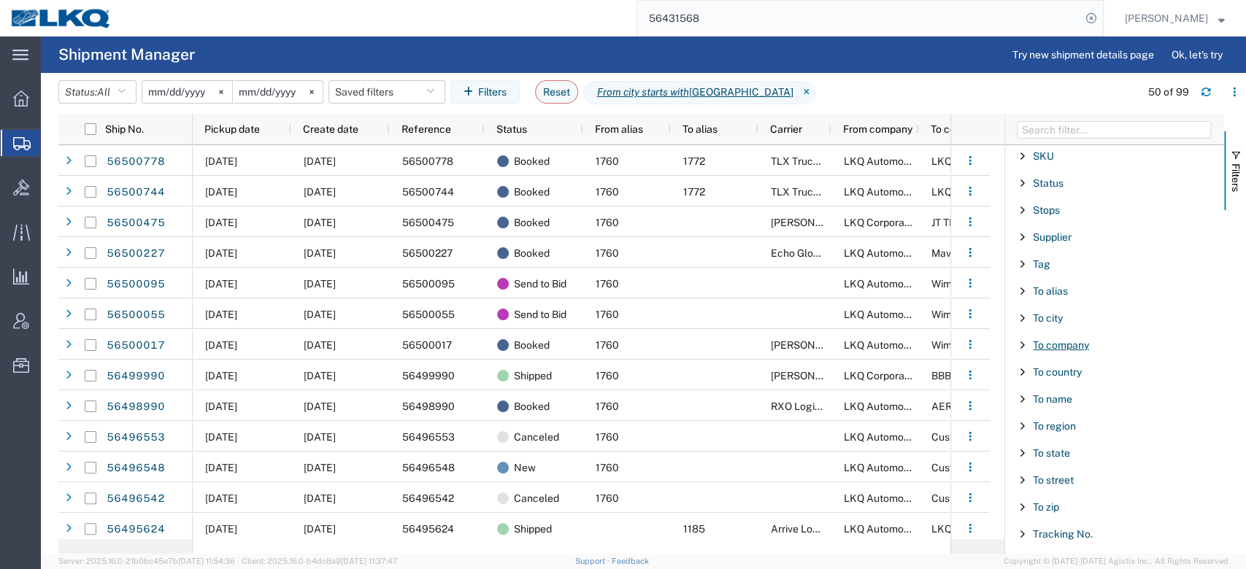
scroll to position [1432, 0]
type input "[GEOGRAPHIC_DATA]"
click at [1044, 183] on span "Status" at bounding box center [1048, 187] width 31 height 12
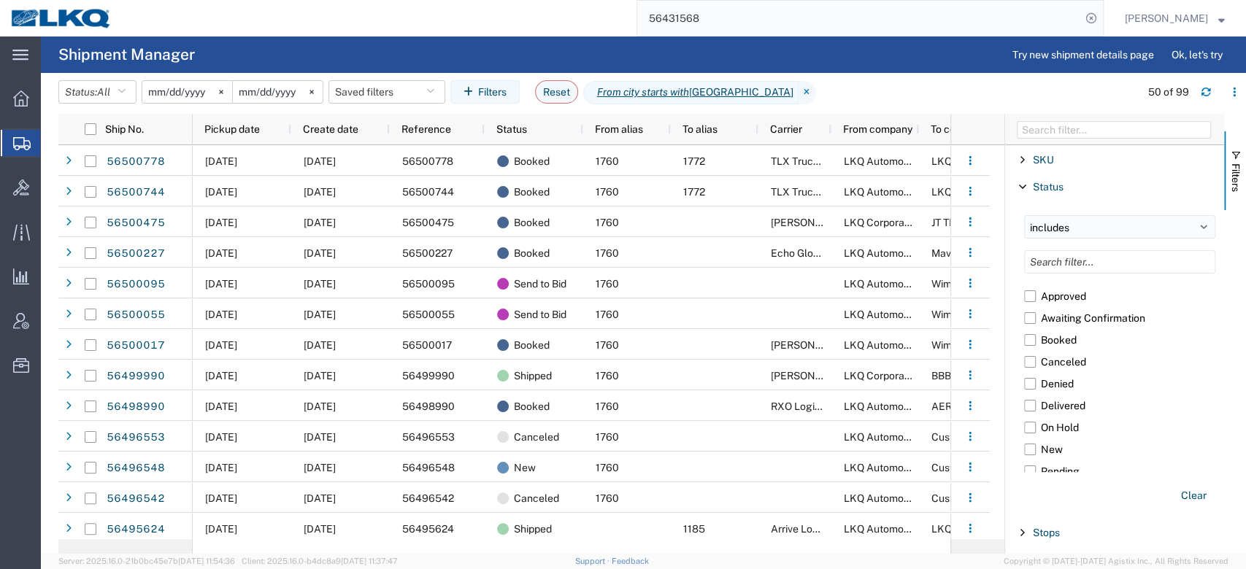
drag, startPoint x: 1068, startPoint y: 217, endPoint x: 1070, endPoint y: 227, distance: 10.4
click at [1068, 217] on select "includes excludes" at bounding box center [1119, 226] width 191 height 23
select select "notin"
click at [1024, 215] on select "includes excludes" at bounding box center [1119, 226] width 191 height 23
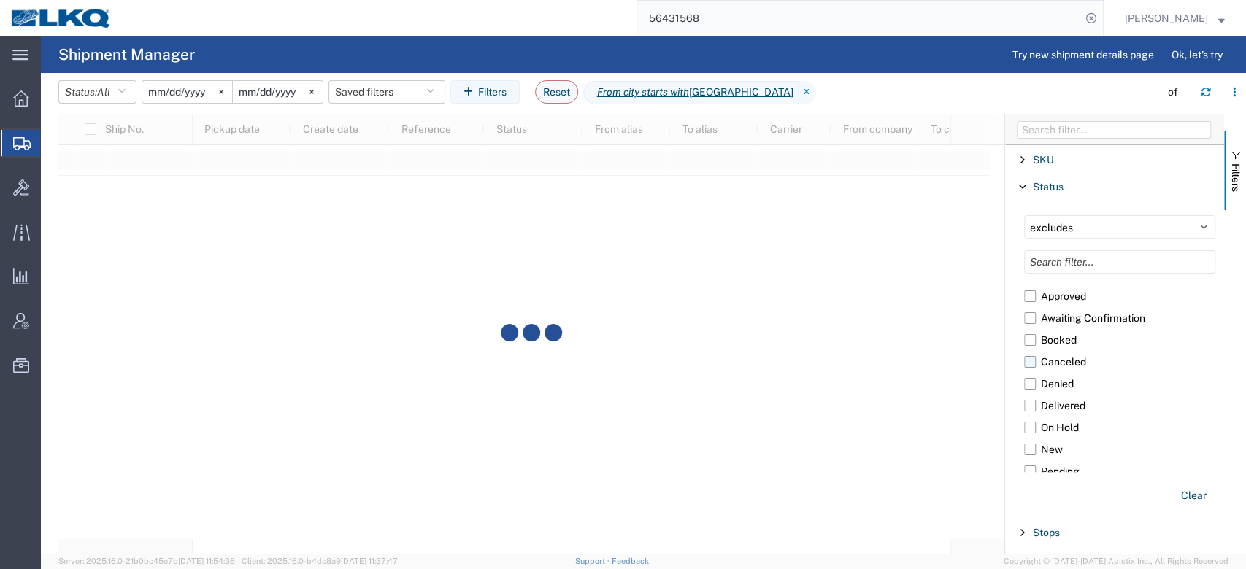
click at [1030, 360] on label "Canceled" at bounding box center [1119, 362] width 191 height 22
click at [0, 0] on input "Canceled" at bounding box center [0, 0] width 0 height 0
click at [1236, 184] on span "Filters" at bounding box center [1236, 177] width 12 height 28
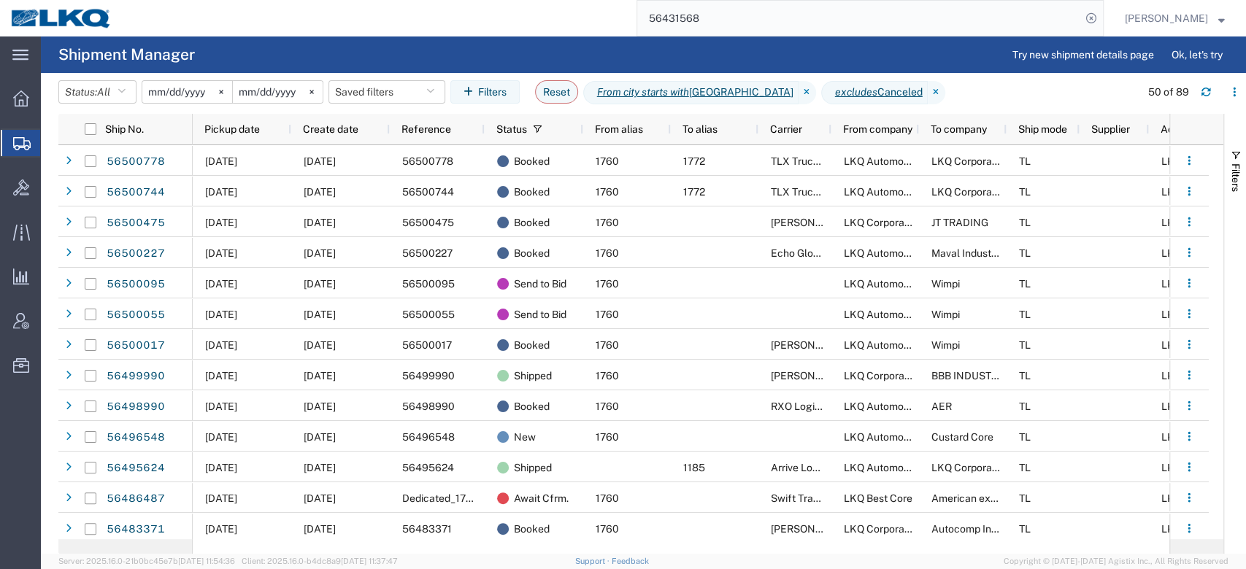
click at [244, 126] on span "Pickup date" at bounding box center [231, 129] width 55 height 12
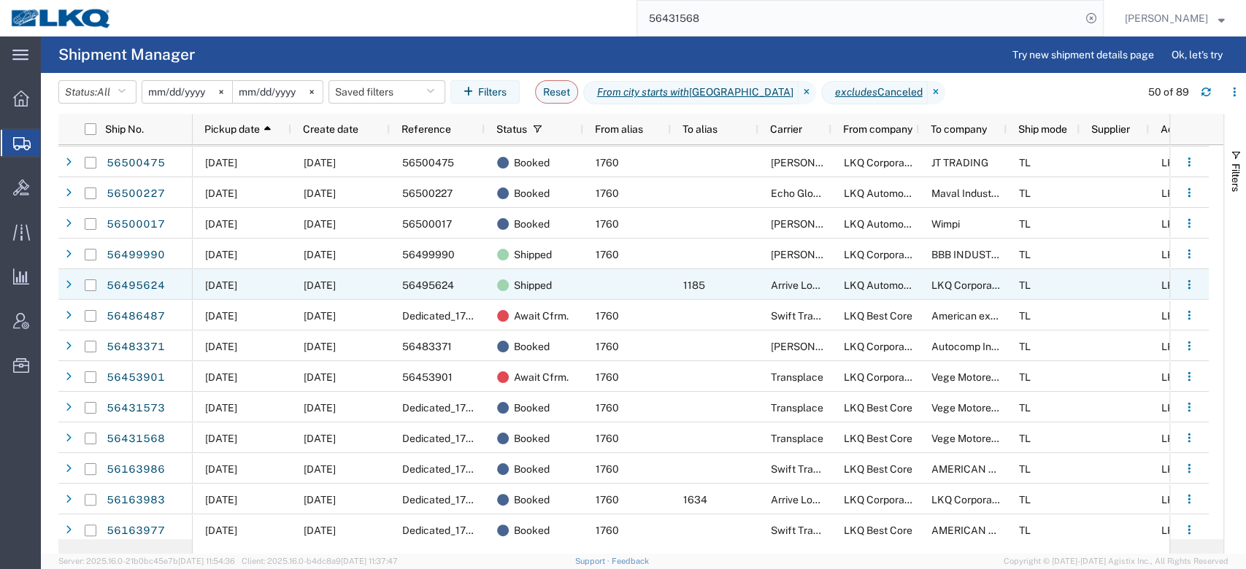
scroll to position [60, 0]
click at [647, 278] on div at bounding box center [627, 284] width 88 height 31
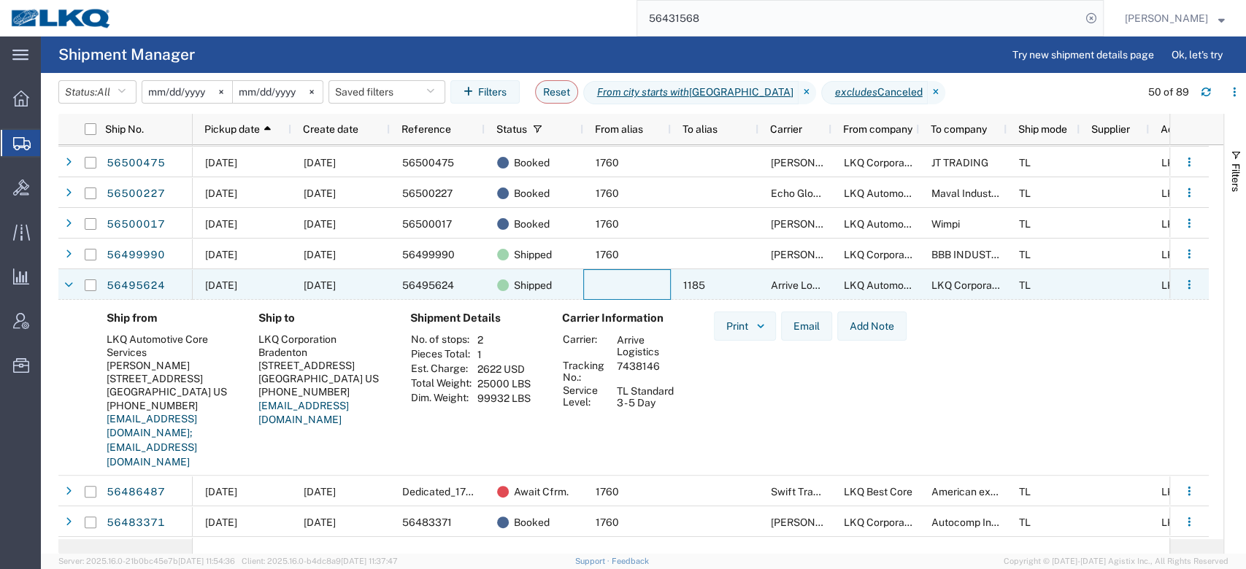
click at [647, 278] on div at bounding box center [627, 284] width 88 height 31
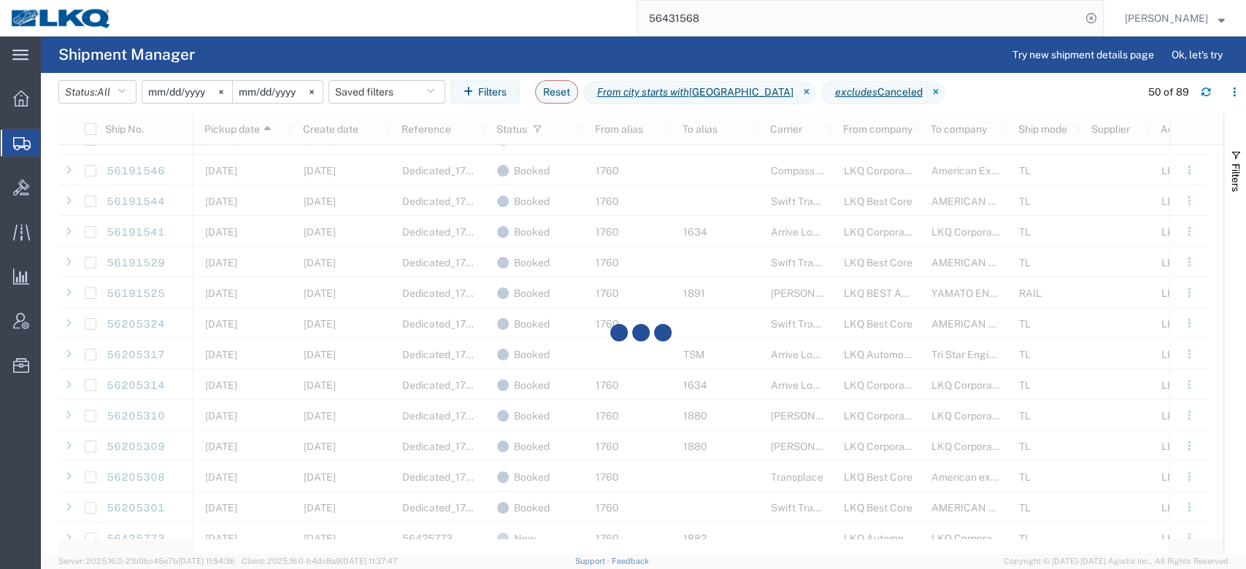
scroll to position [0, 0]
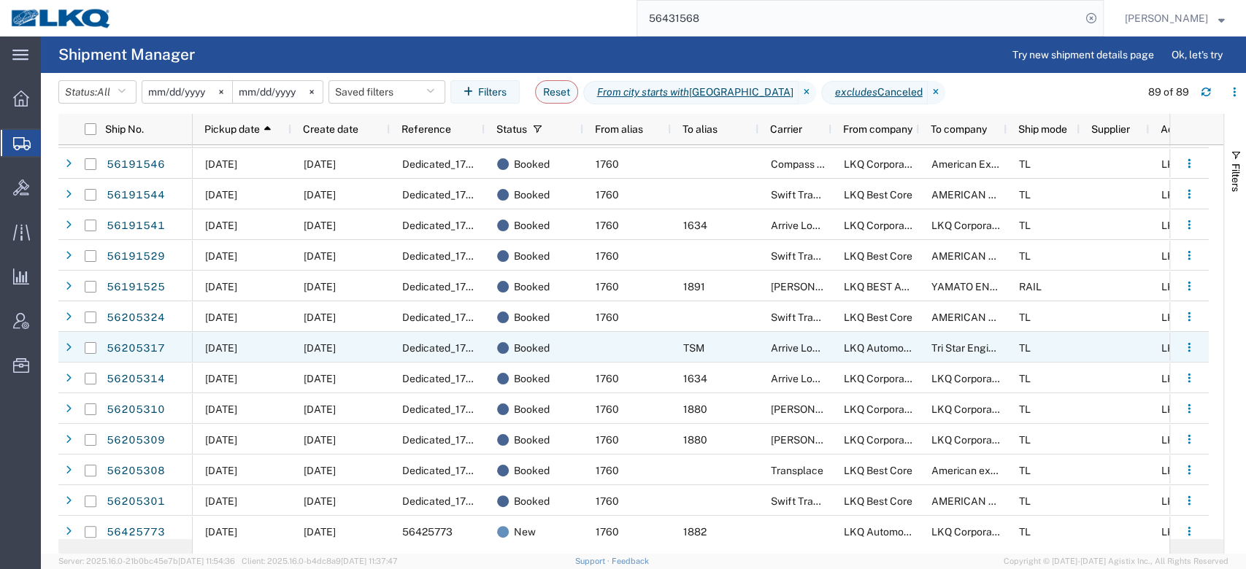
click at [636, 350] on div at bounding box center [627, 347] width 88 height 31
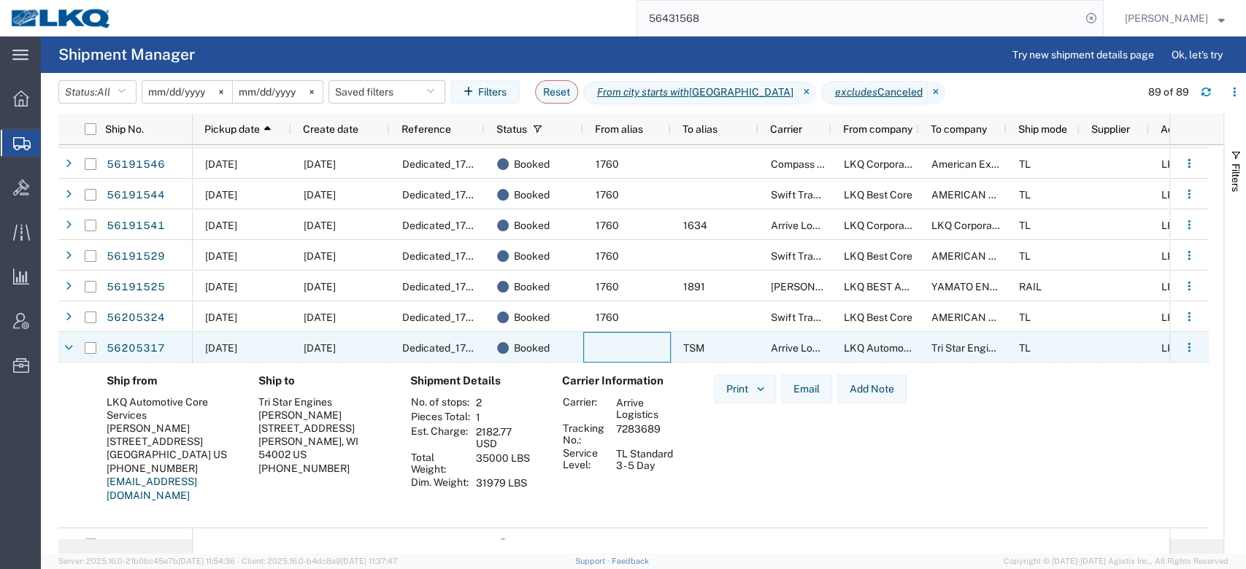
click at [636, 350] on div at bounding box center [627, 347] width 88 height 31
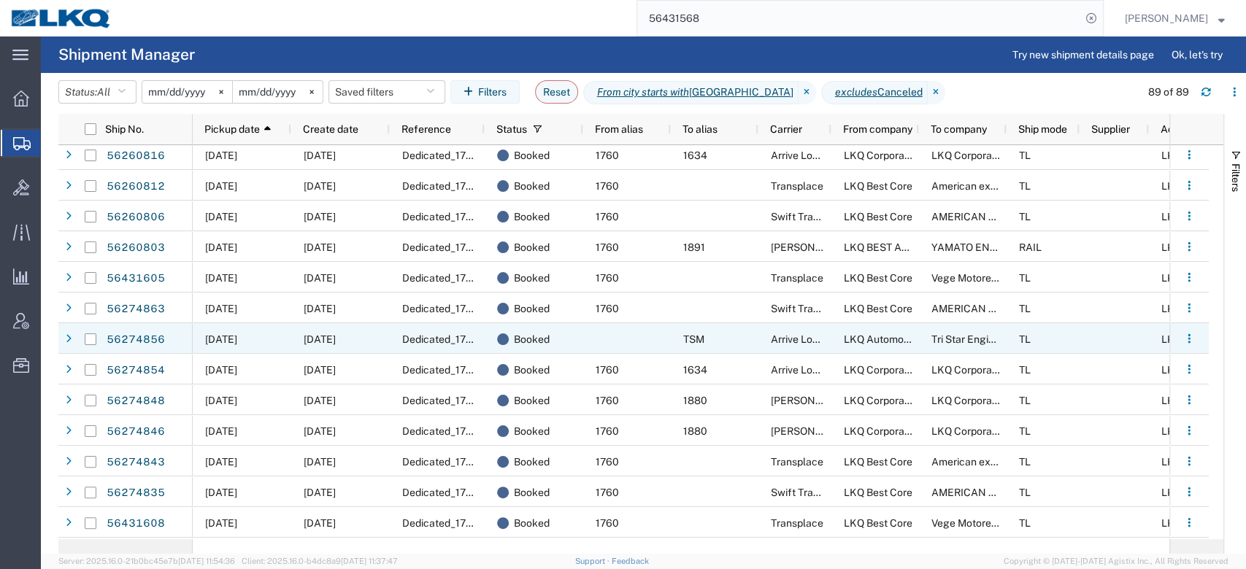
click at [636, 343] on div at bounding box center [627, 338] width 88 height 31
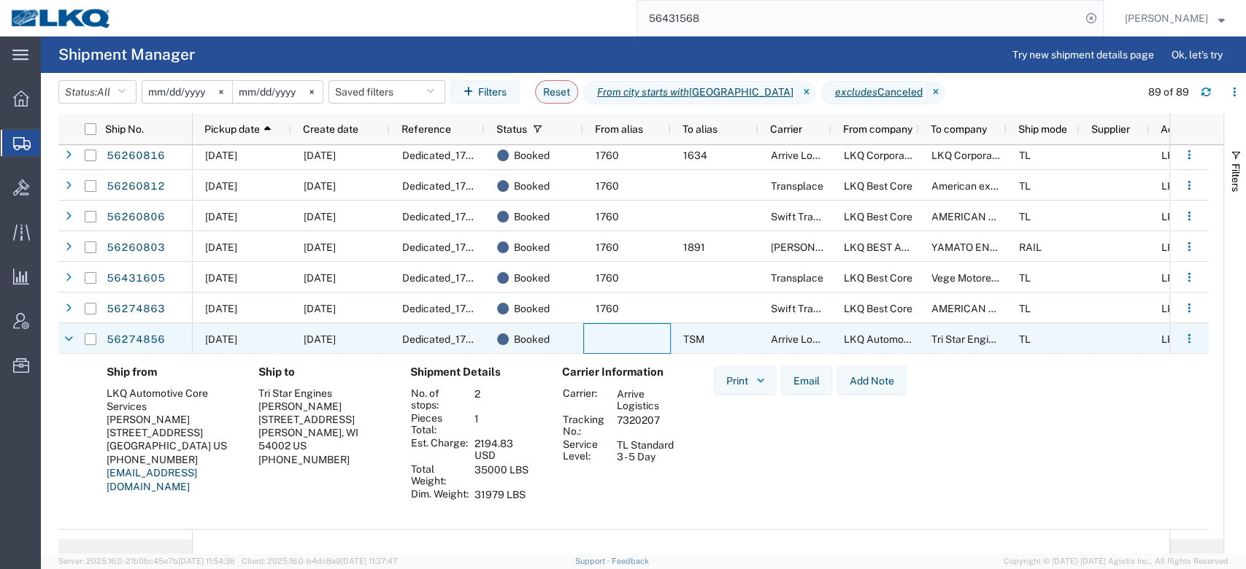
click at [636, 343] on div at bounding box center [627, 338] width 88 height 31
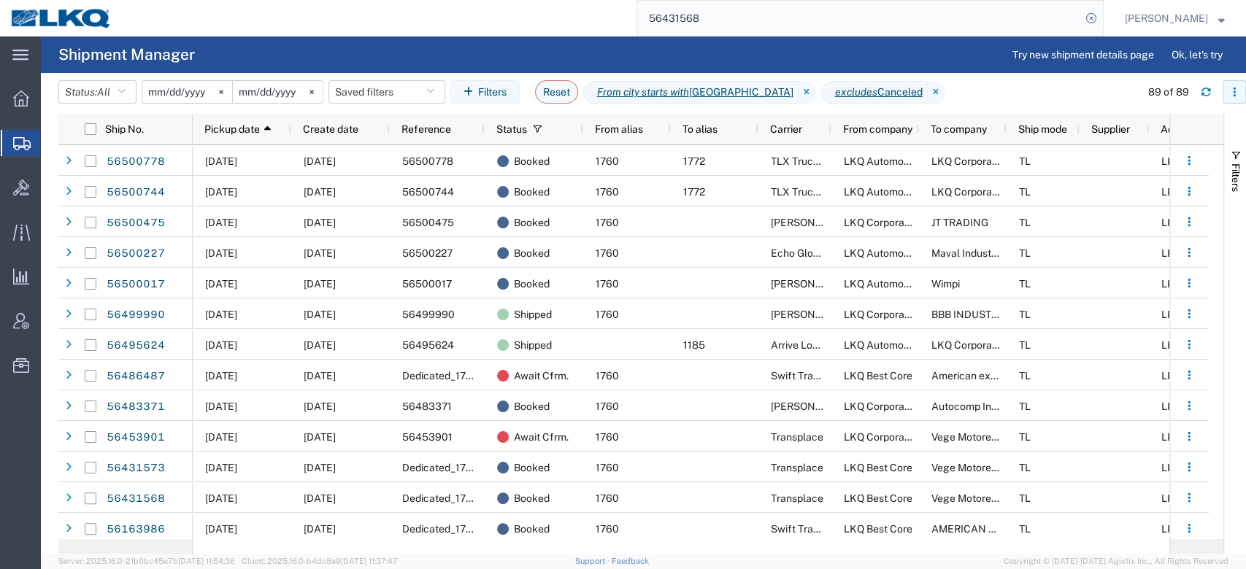
click at [1235, 90] on icon "button" at bounding box center [1234, 92] width 10 height 10
click at [1147, 129] on div "Download" at bounding box center [1158, 130] width 81 height 29
click at [760, 20] on input "56431568" at bounding box center [859, 18] width 444 height 35
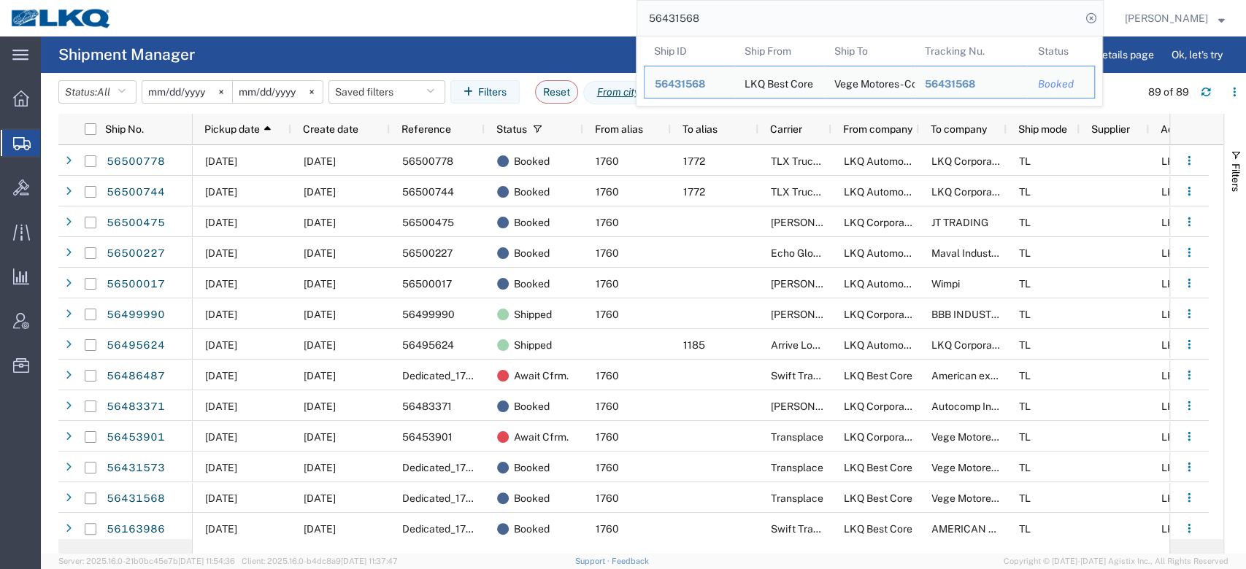
click at [760, 20] on input "56431568" at bounding box center [859, 18] width 444 height 35
paste input "500095"
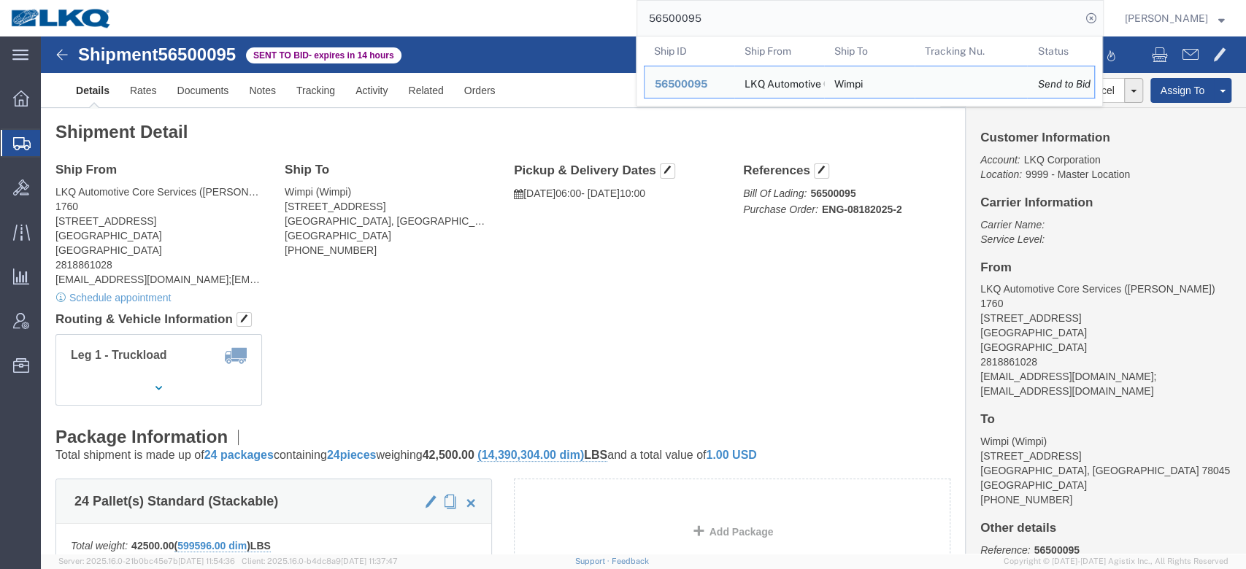
click at [717, 12] on input "56500095" at bounding box center [859, 18] width 444 height 35
paste input "5"
click at [697, 25] on input "56500055" at bounding box center [859, 18] width 444 height 35
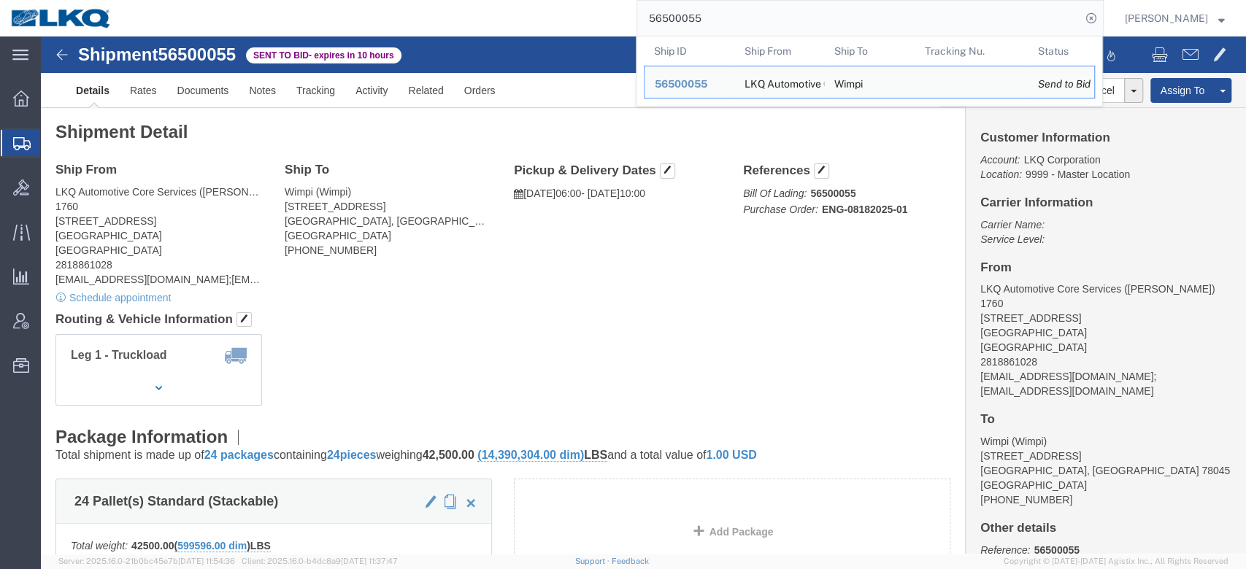
paste input "496548"
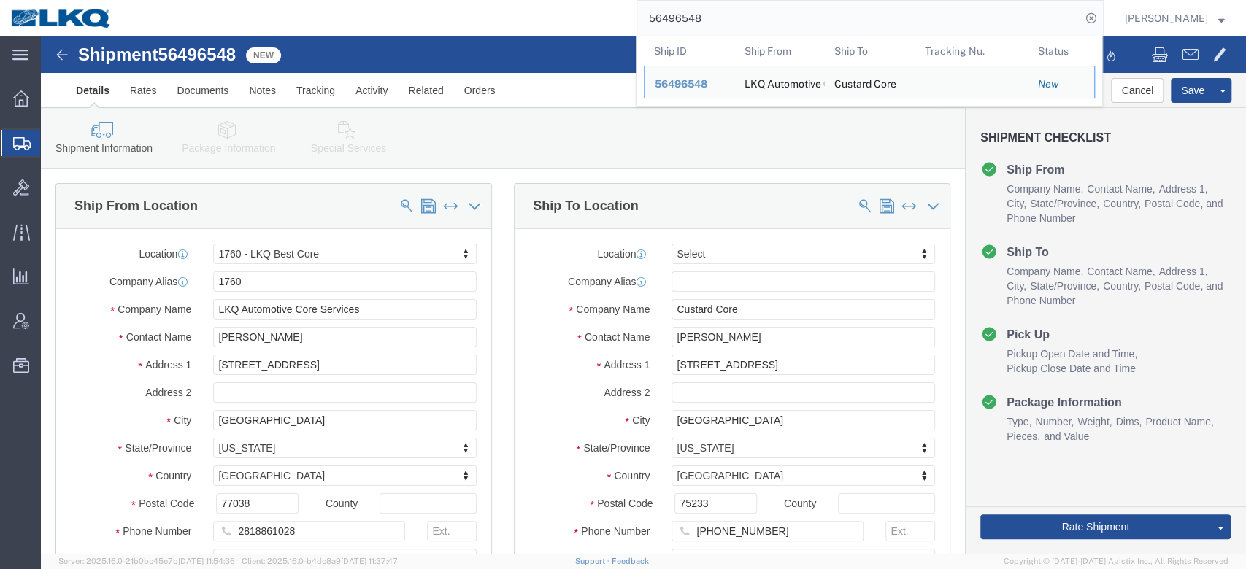
click at [690, 15] on input "56496548" at bounding box center [859, 18] width 444 height 35
paste input "25773"
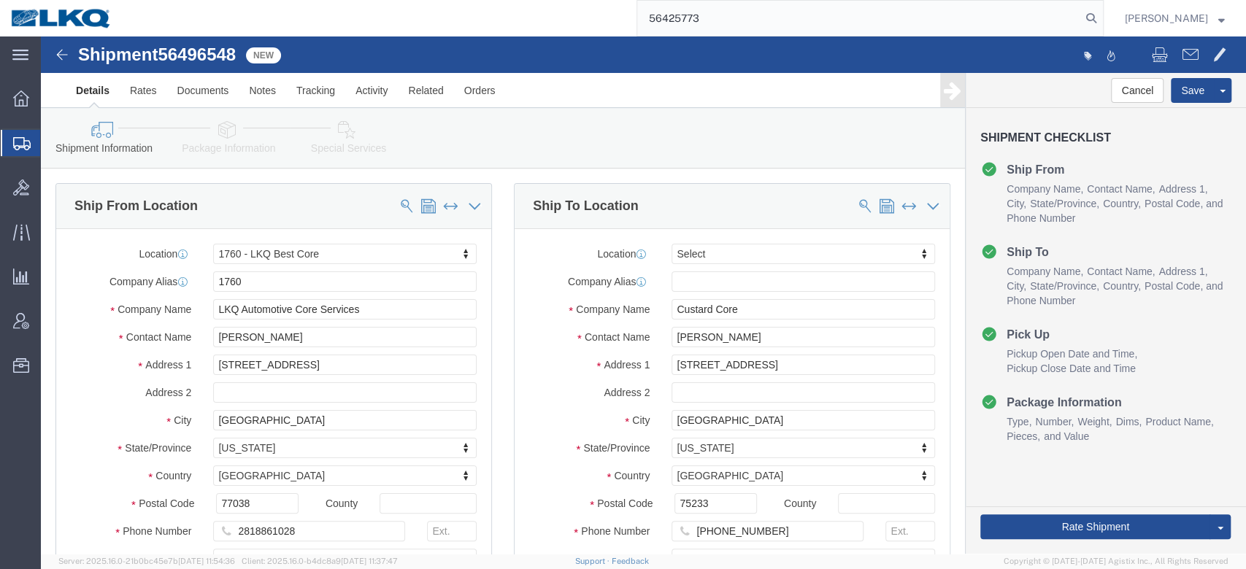
type input "56425773"
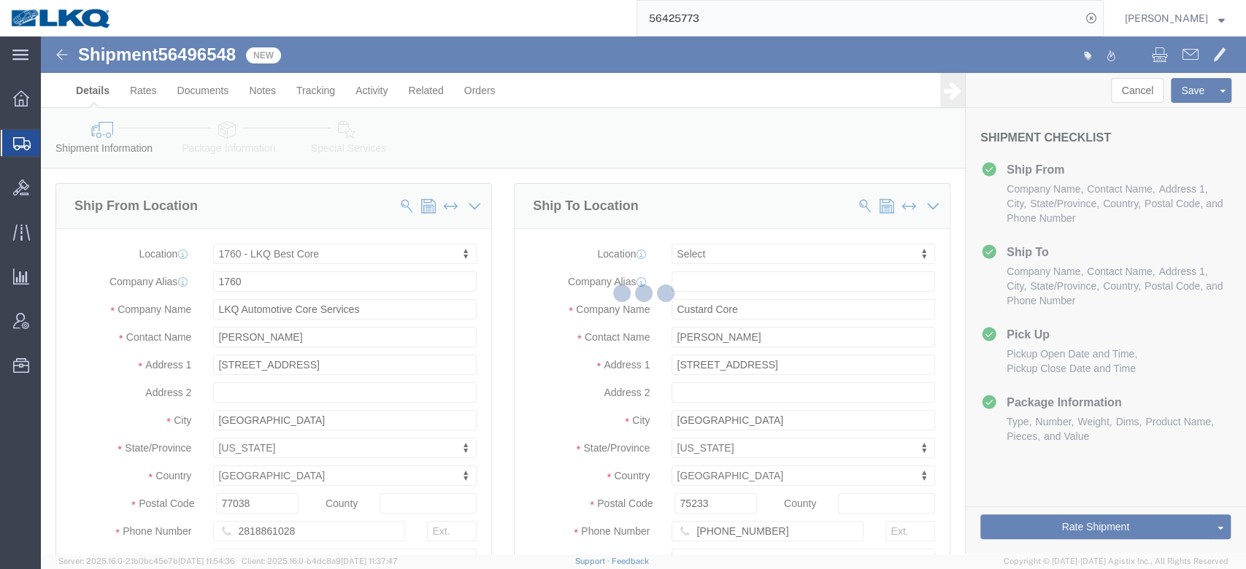
select select "27634"
select select
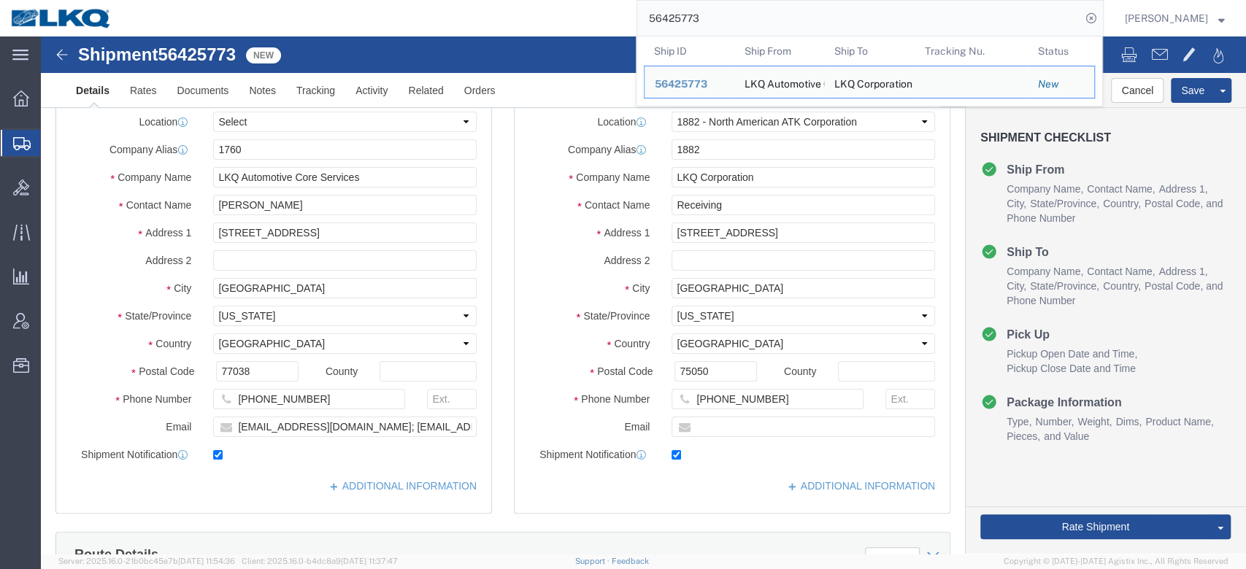
select select "27708"
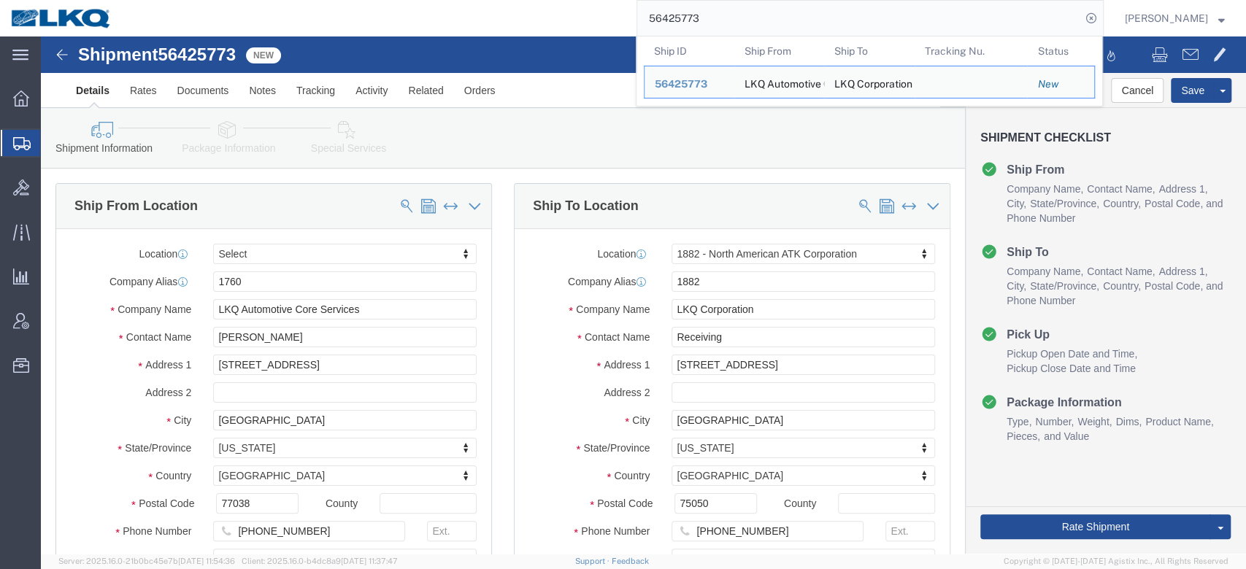
click at [715, 13] on input "56425773" at bounding box center [859, 18] width 444 height 35
paste input "509711"
type input "56509711"
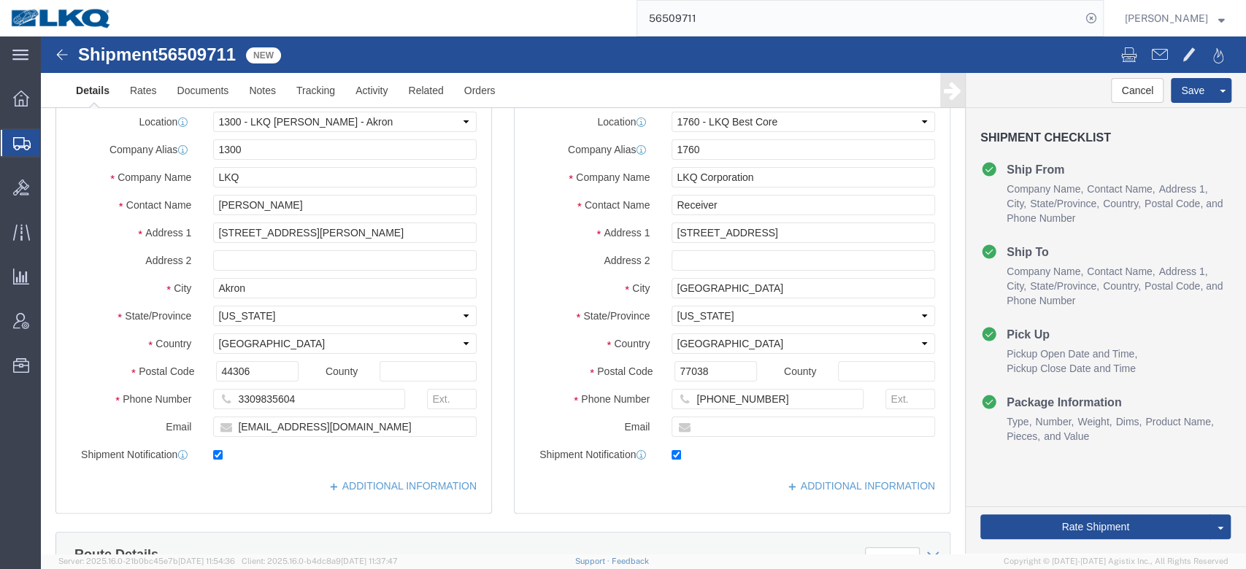
select select "27484"
select select "27634"
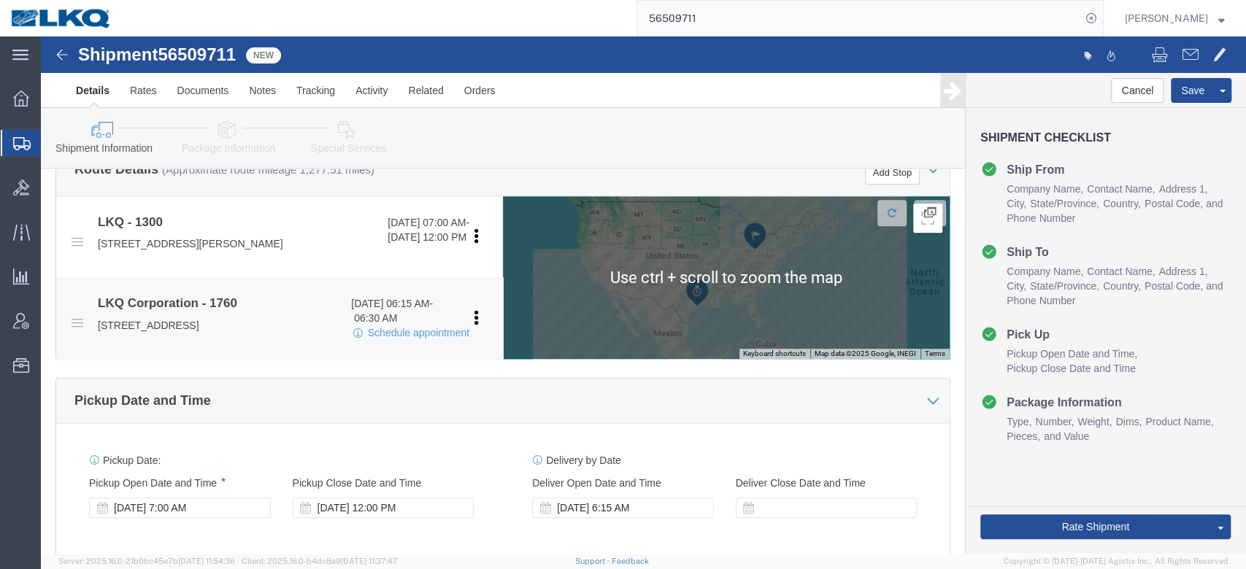
scroll to position [520, 0]
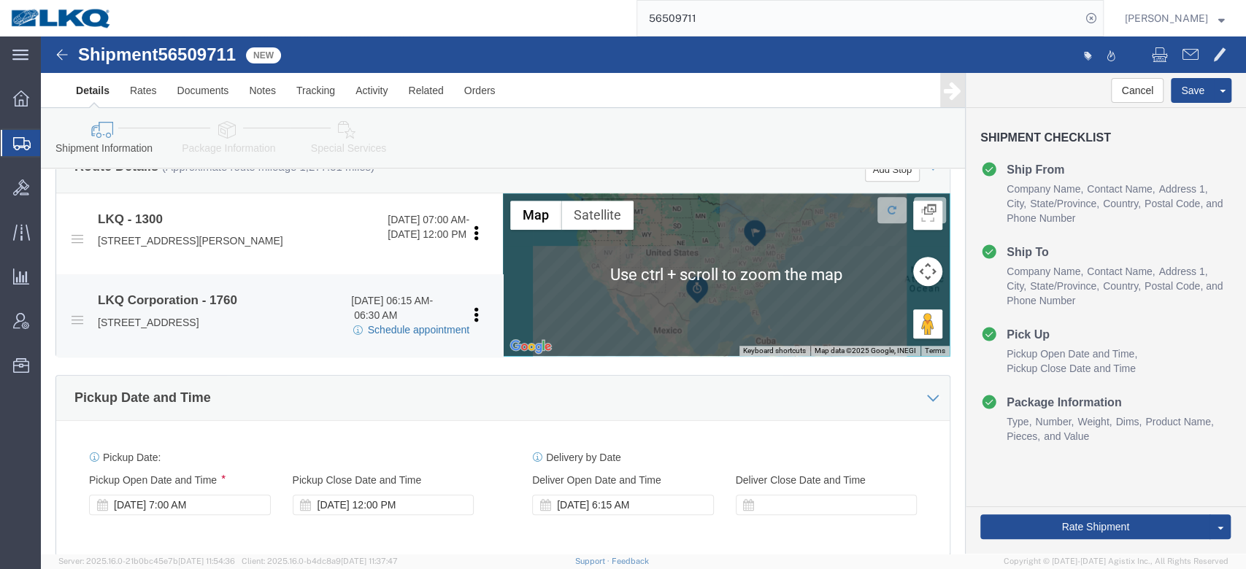
click link "Schedule appointment"
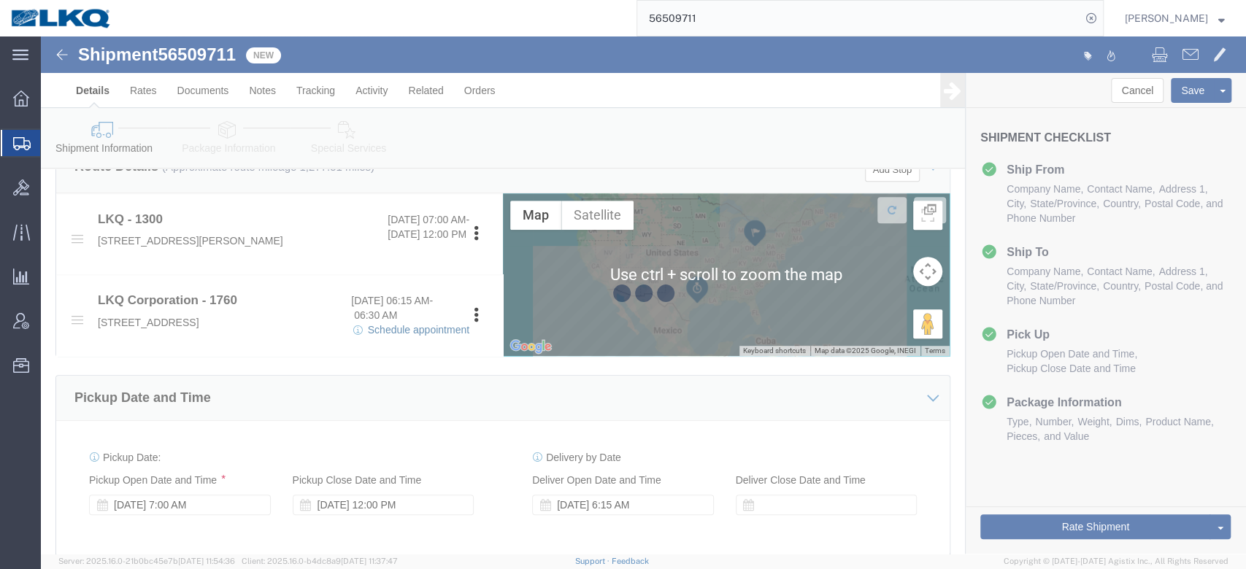
select select
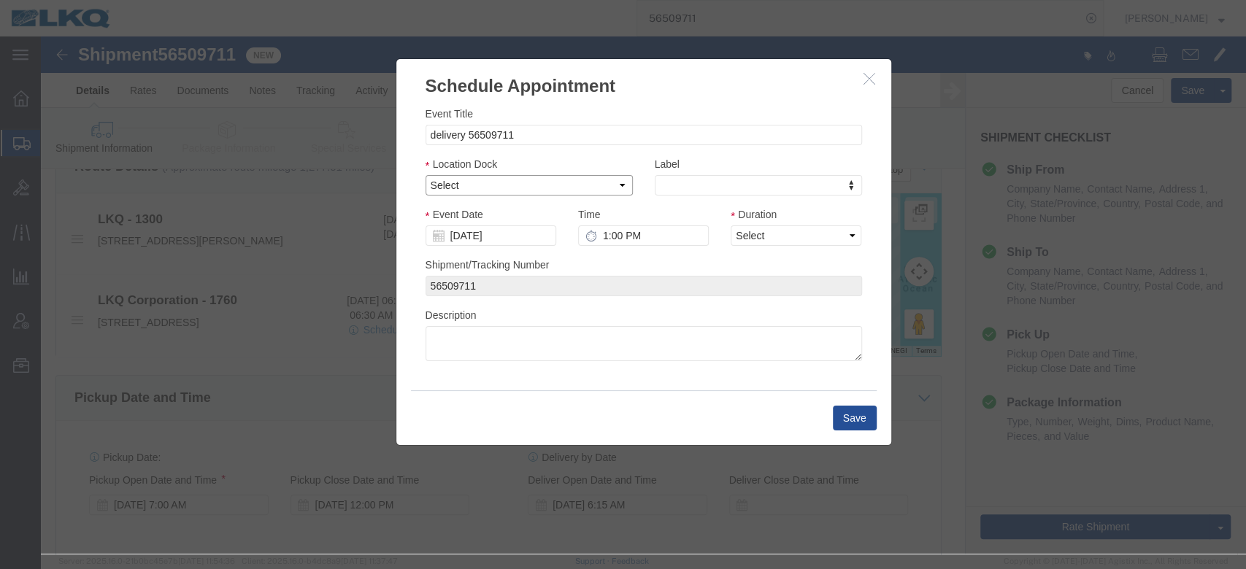
drag, startPoint x: 442, startPoint y: 150, endPoint x: 440, endPoint y: 158, distance: 8.3
click select "Select 1760 - LKQ Best Core 1760 - Outbound Loads"
select select "1"
click select "Select 1760 - LKQ Best Core 1760 - Outbound Loads"
click input "[DATE]"
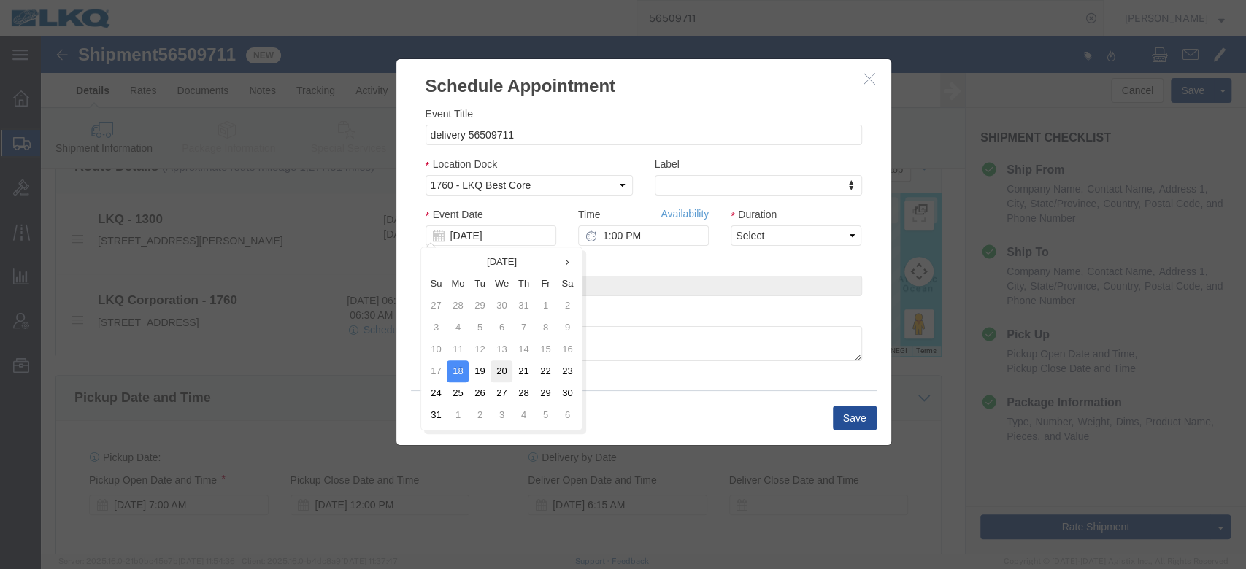
click td "20"
drag, startPoint x: 765, startPoint y: 231, endPoint x: 724, endPoint y: 194, distance: 54.8
click select "Select 15 min 30 min 45 min 1 hr 2 hr 3 hr 4 hr"
select select "15"
click select "Select 15 min 30 min 45 min 1 hr 2 hr 3 hr 4 hr"
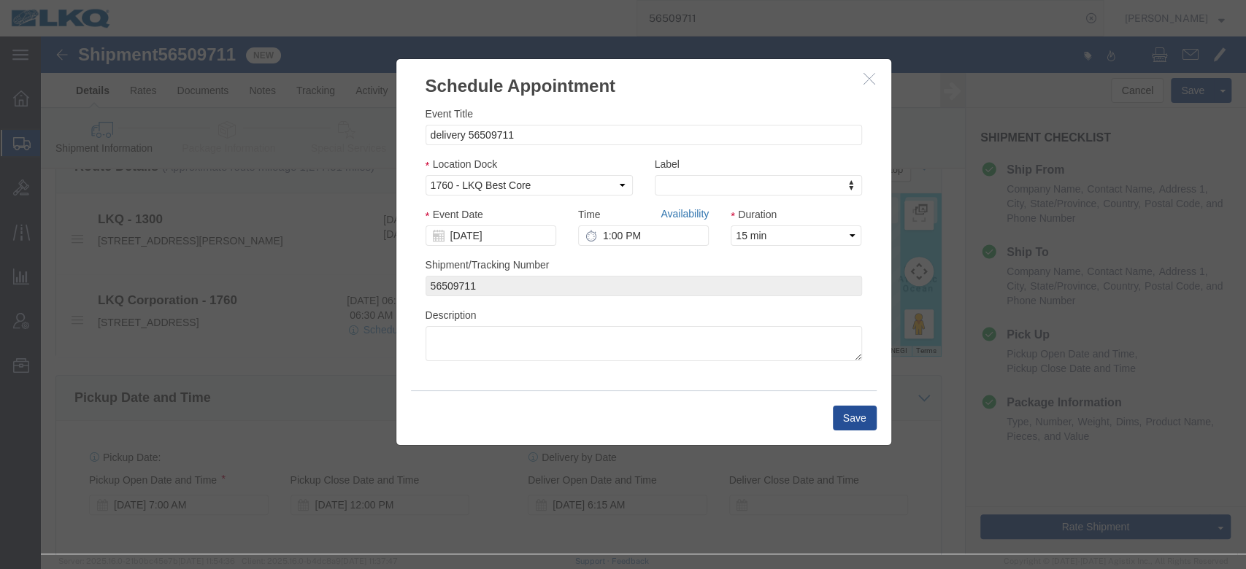
click link "Availability"
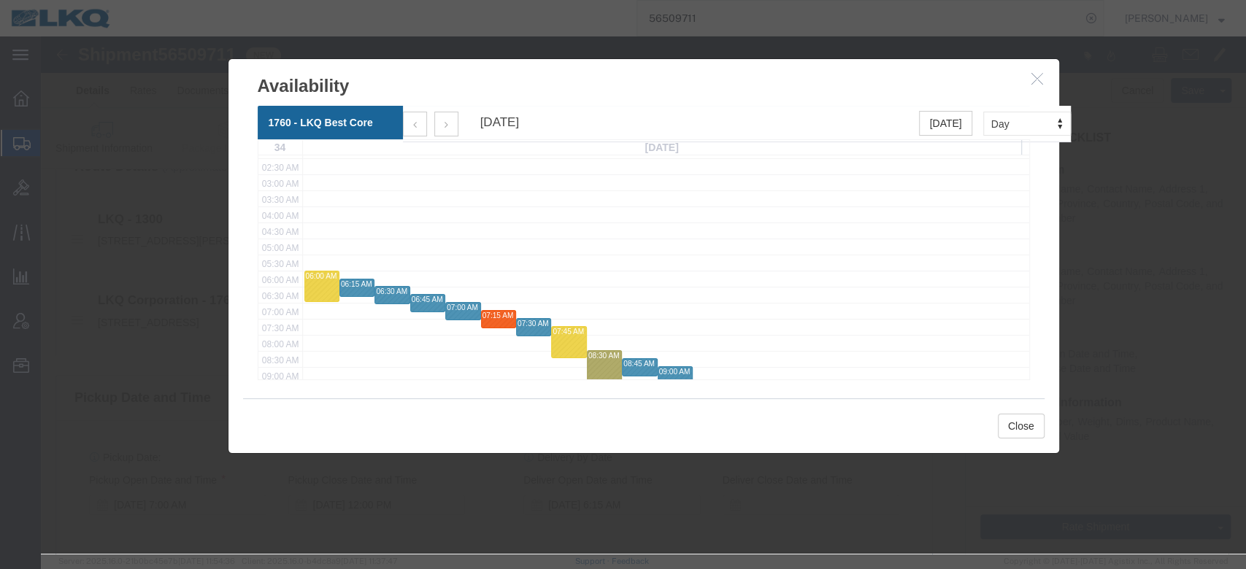
scroll to position [109, 0]
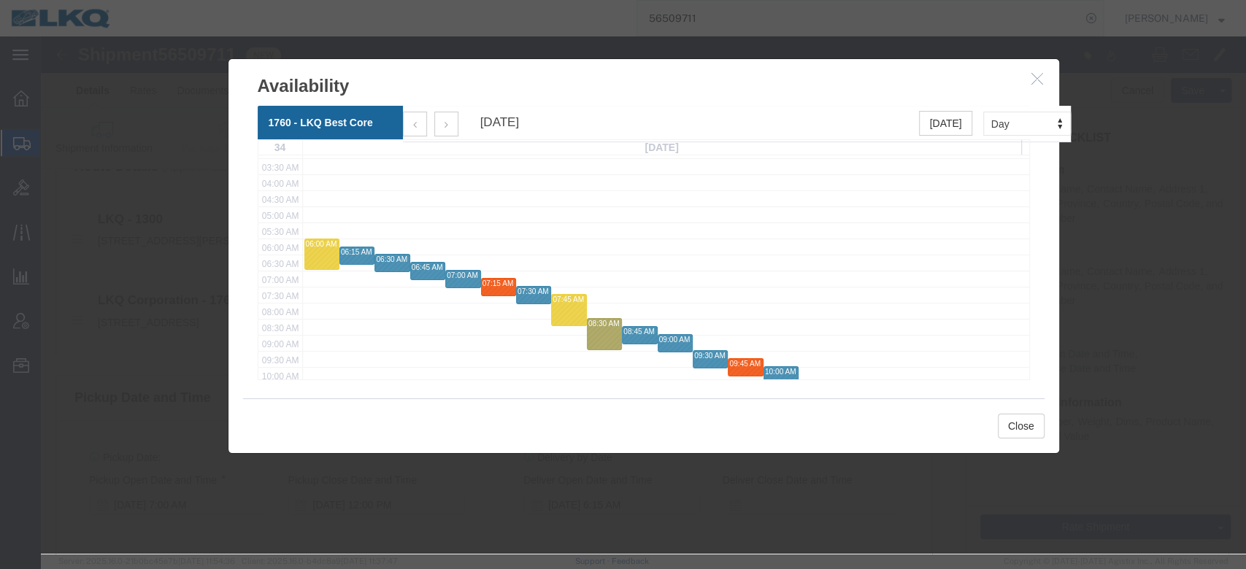
click icon "button"
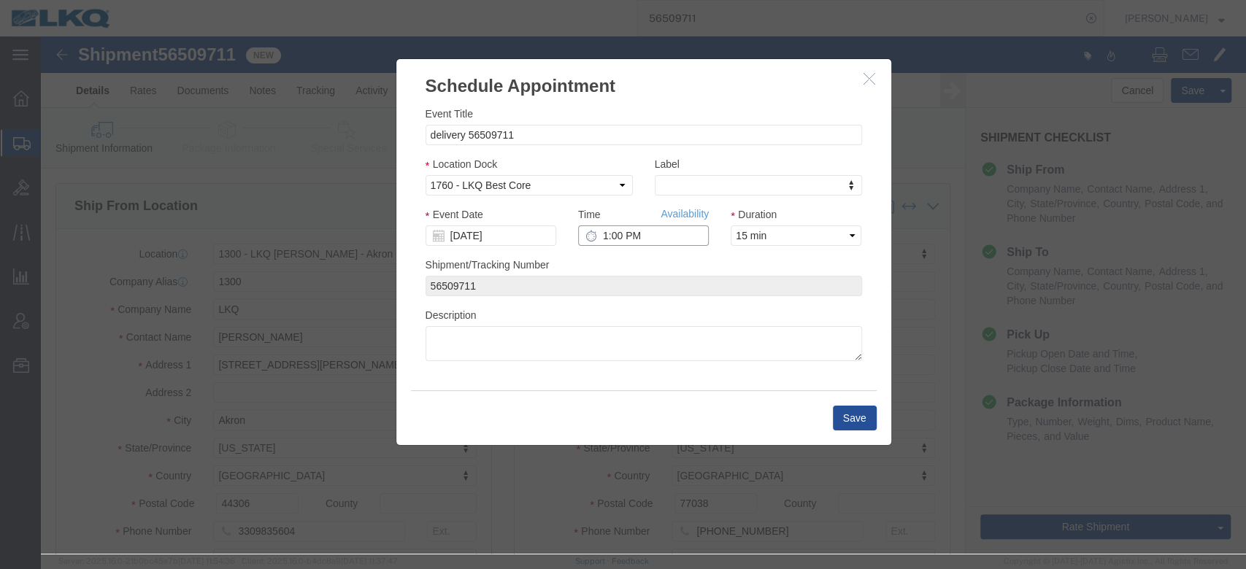
click input "1:00 PM"
type input "8:15 AM"
click button "Save"
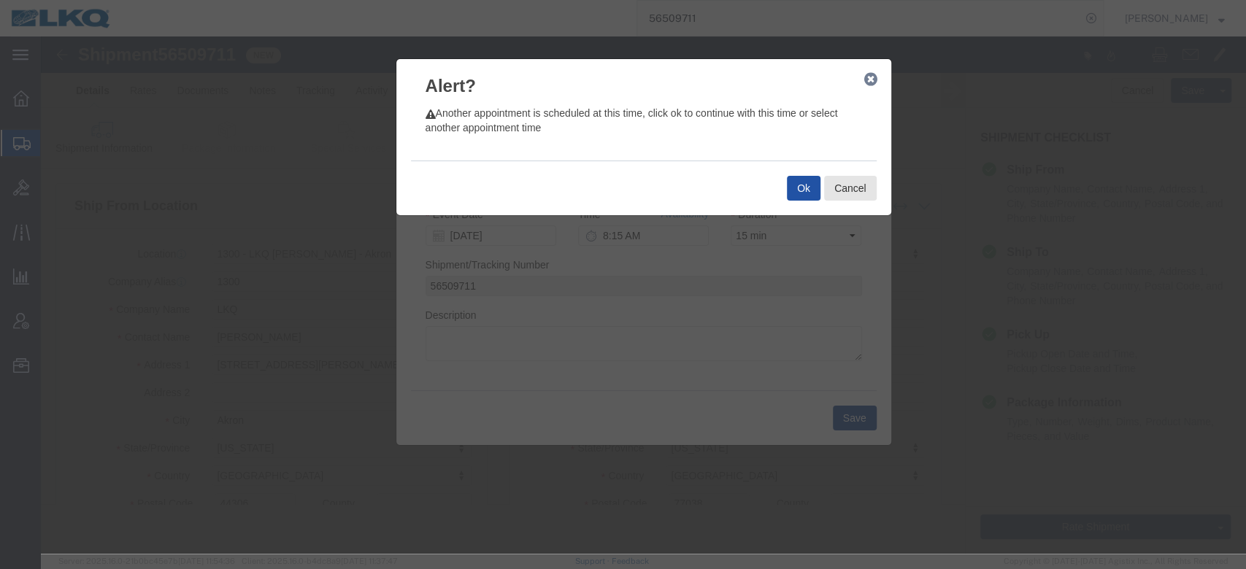
click button "Ok"
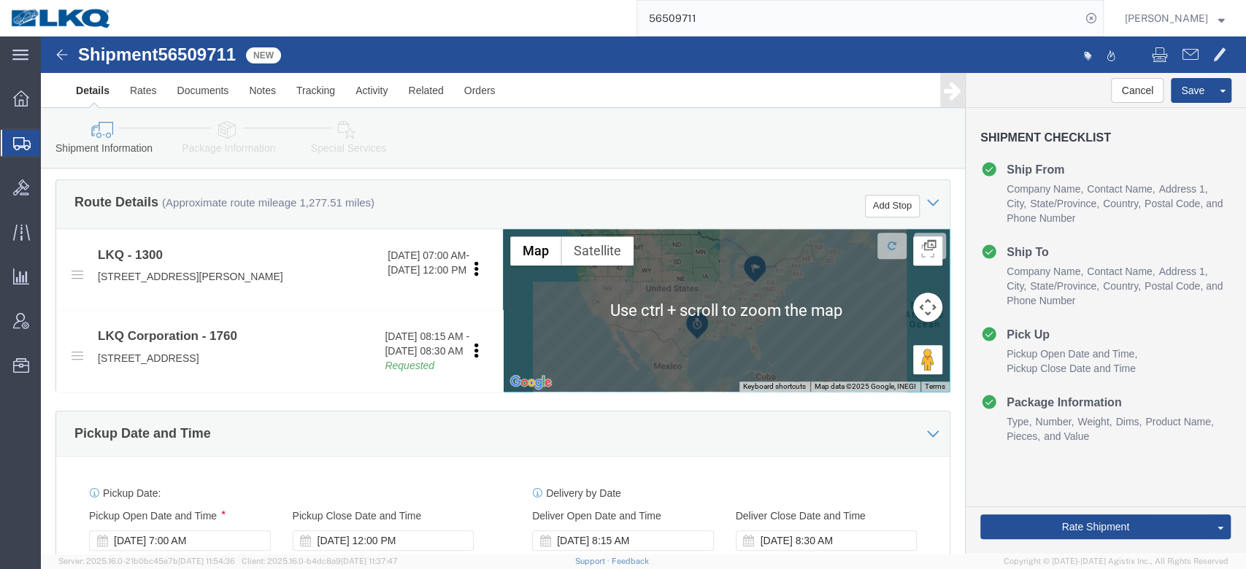
scroll to position [765, 0]
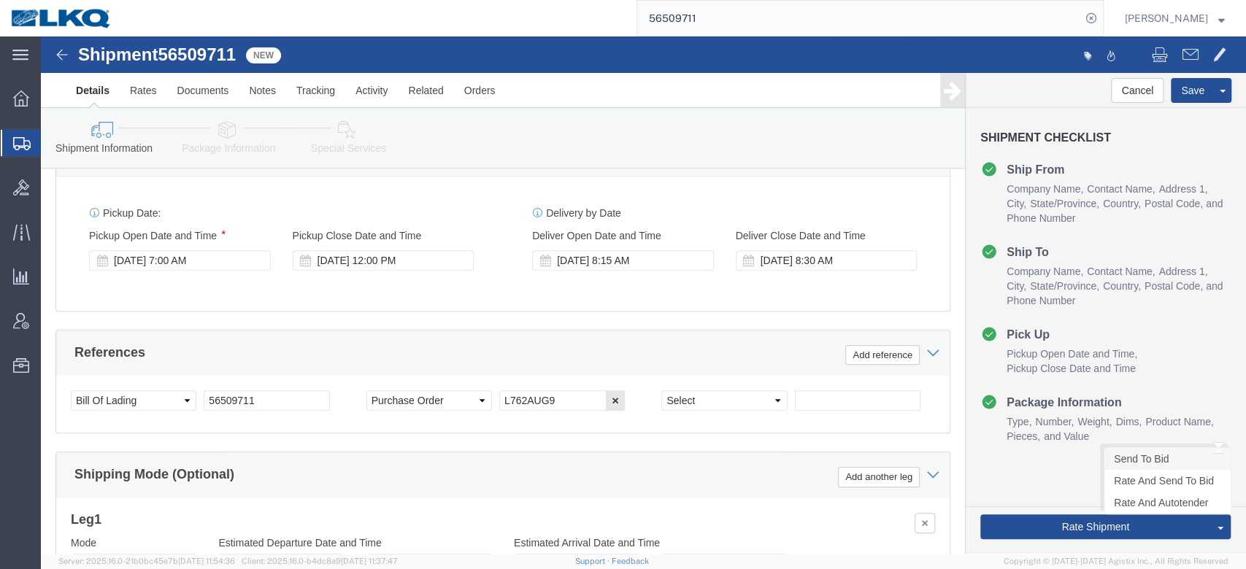
click link "Send To Bid"
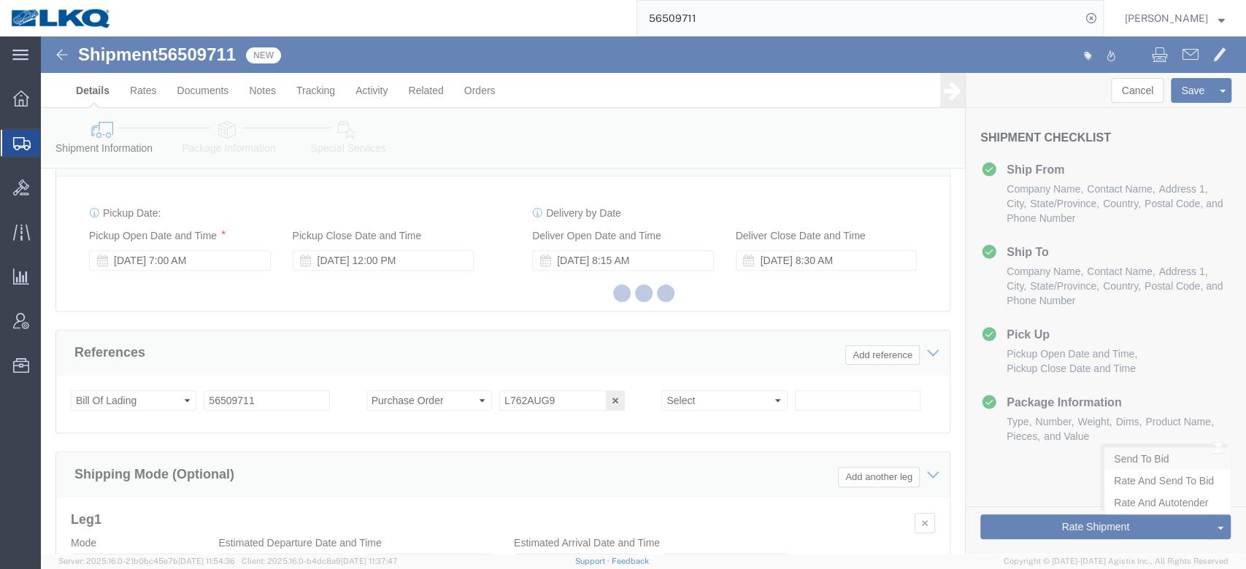
select select "TL"
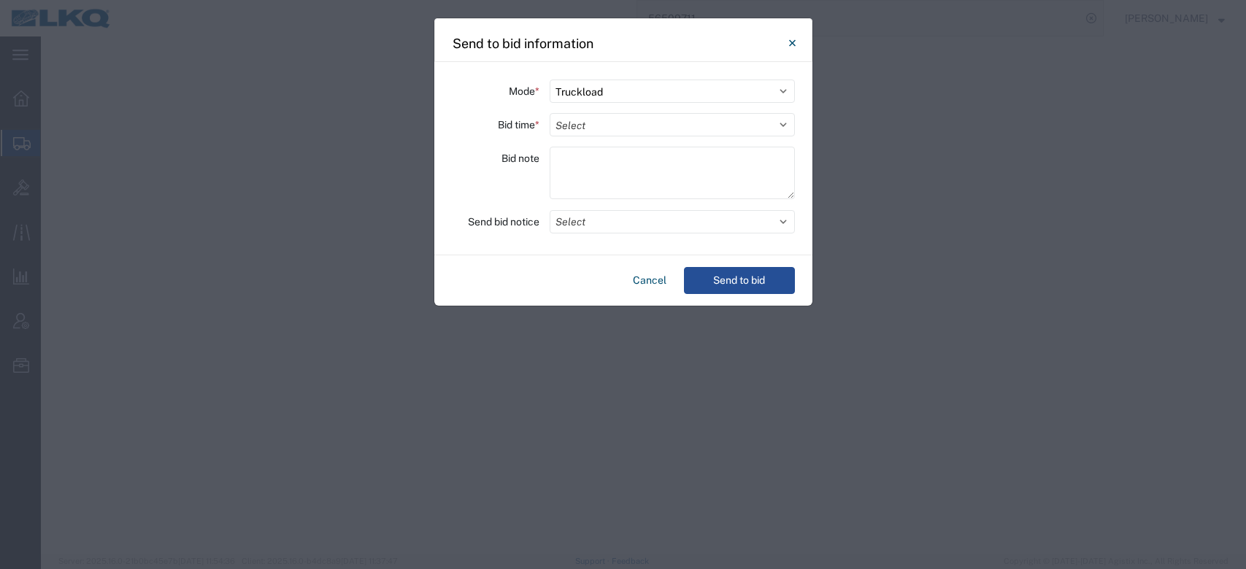
select select "TL"
select select "27484"
select select "27634"
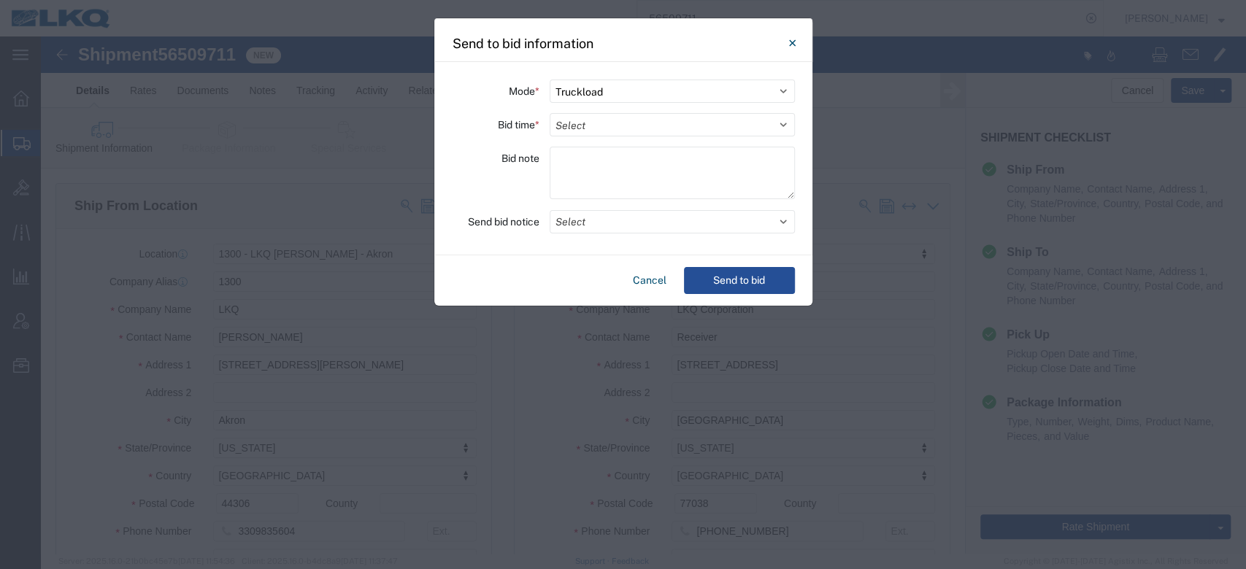
scroll to position [765, 0]
click at [607, 126] on select "Select 30 Min (Rush) 1 Hour (Rush) 2 Hours (Rush) 4 Hours (Rush) 8 Hours (Rush)…" at bounding box center [671, 124] width 245 height 23
select select "12"
click at [549, 113] on select "Select 30 Min (Rush) 1 Hour (Rush) 2 Hours (Rush) 4 Hours (Rush) 8 Hours (Rush)…" at bounding box center [671, 124] width 245 height 23
click at [581, 223] on button "Select" at bounding box center [671, 221] width 245 height 23
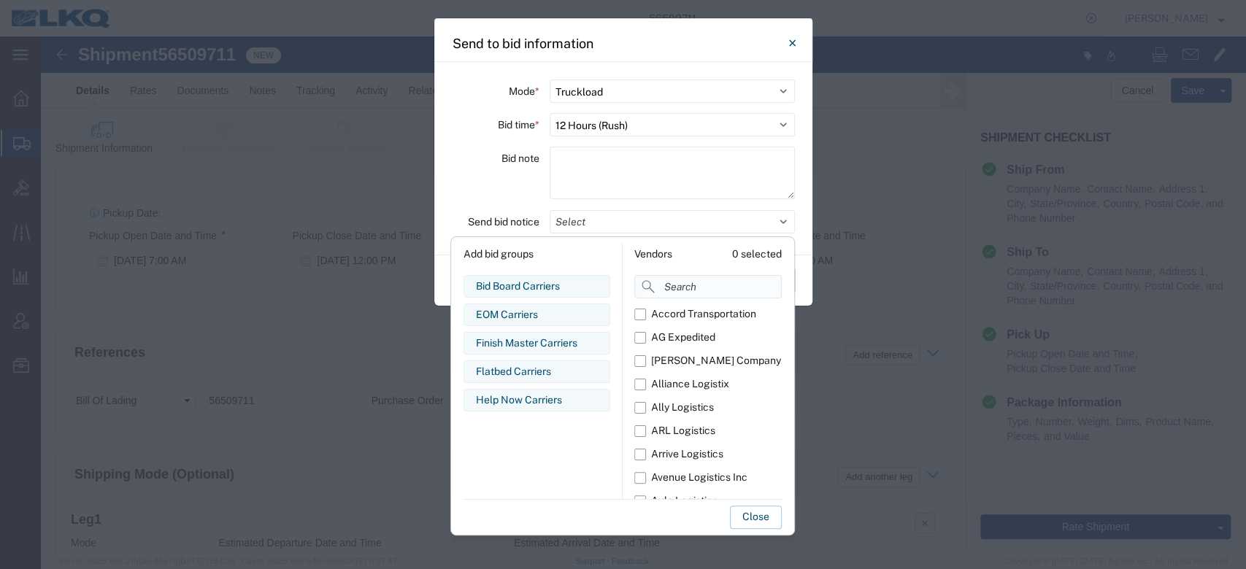
click at [694, 289] on input at bounding box center [707, 286] width 147 height 23
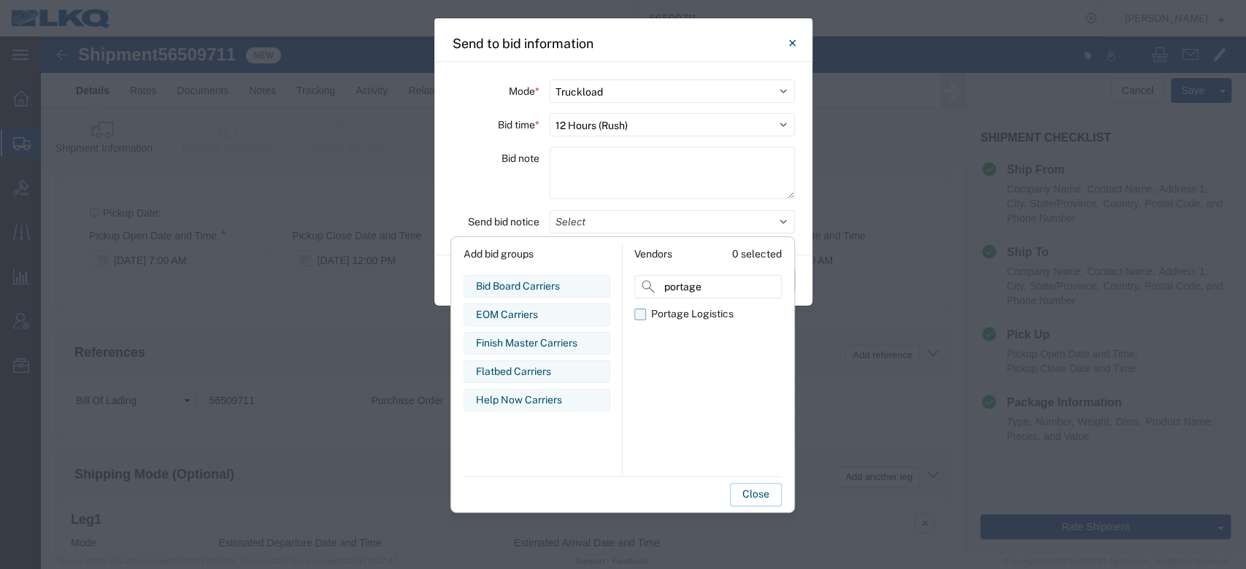
type input "portage"
click at [640, 310] on label "Portage Logistics" at bounding box center [707, 314] width 147 height 23
click at [0, 0] on input "Portage Logistics" at bounding box center [0, 0] width 0 height 0
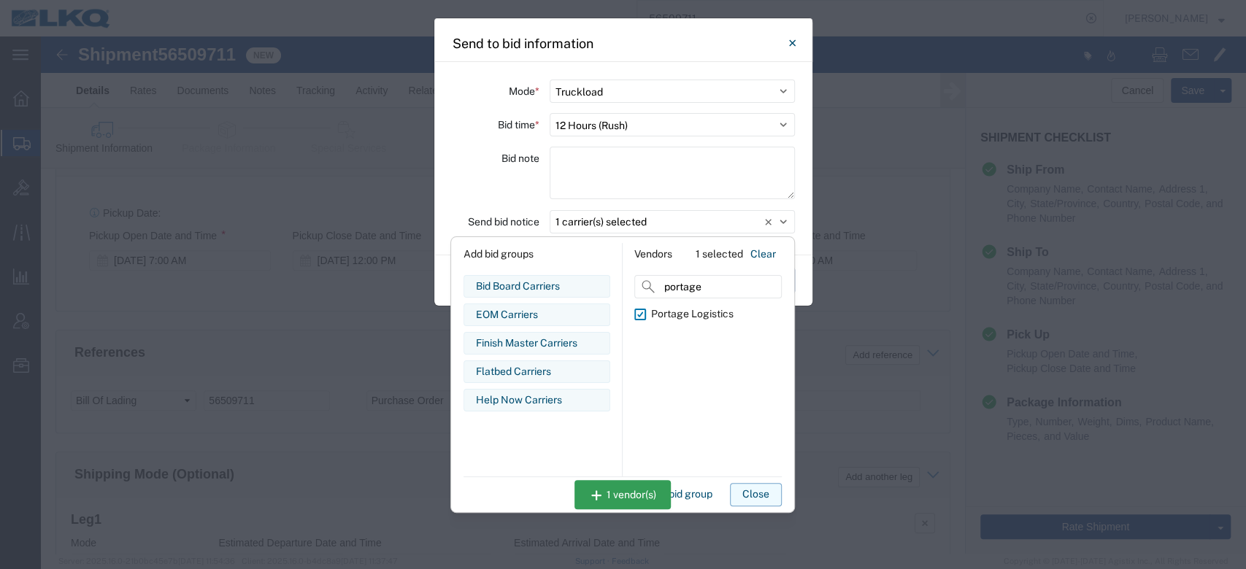
click at [771, 490] on button "Close" at bounding box center [756, 494] width 52 height 23
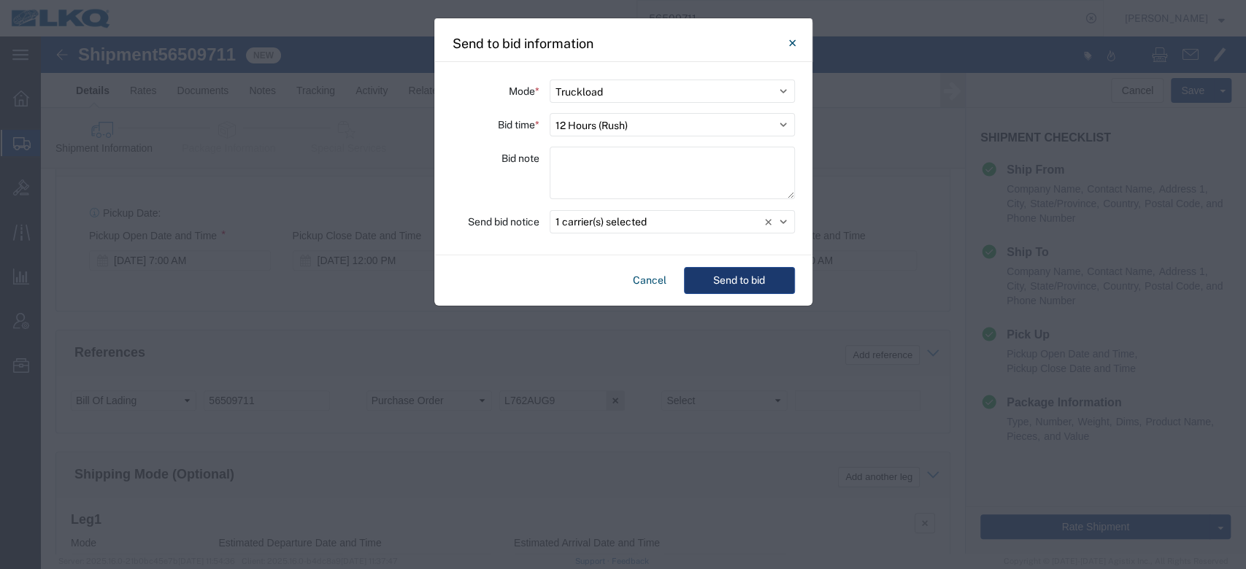
click at [741, 285] on button "Send to bid" at bounding box center [739, 280] width 111 height 27
